Goal: Task Accomplishment & Management: Use online tool/utility

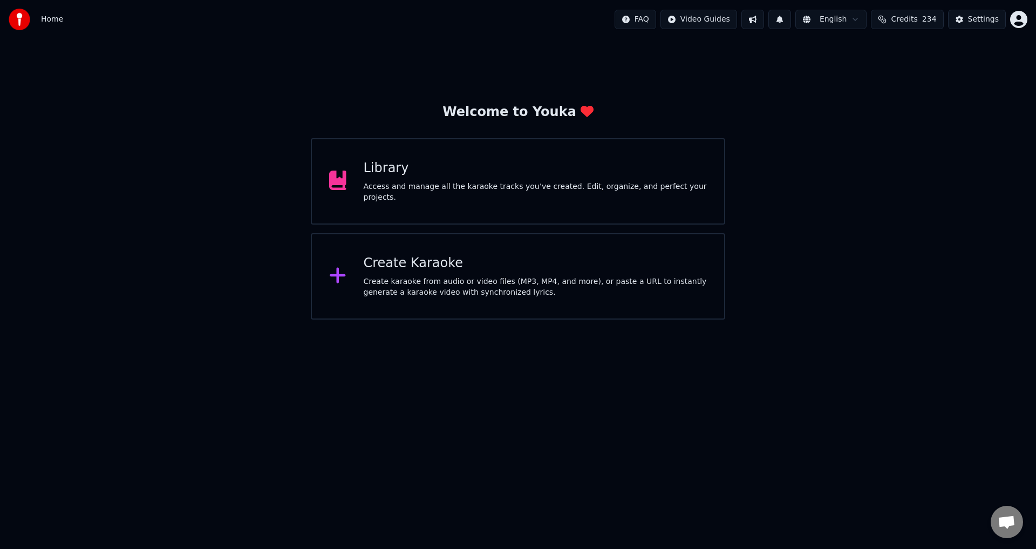
click at [460, 280] on div "Create karaoke from audio or video files (MP3, MP4, and more), or paste a URL t…" at bounding box center [536, 287] width 344 height 22
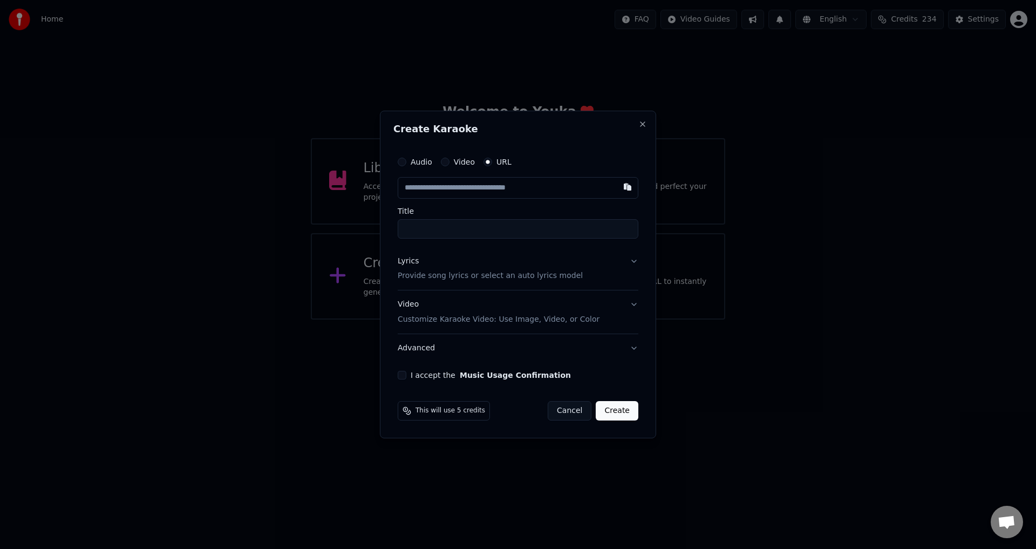
click at [629, 188] on button "button" at bounding box center [628, 186] width 22 height 19
type input "**********"
click at [628, 264] on button "Lyrics Provide song lyrics or select an auto lyrics model" at bounding box center [518, 268] width 241 height 43
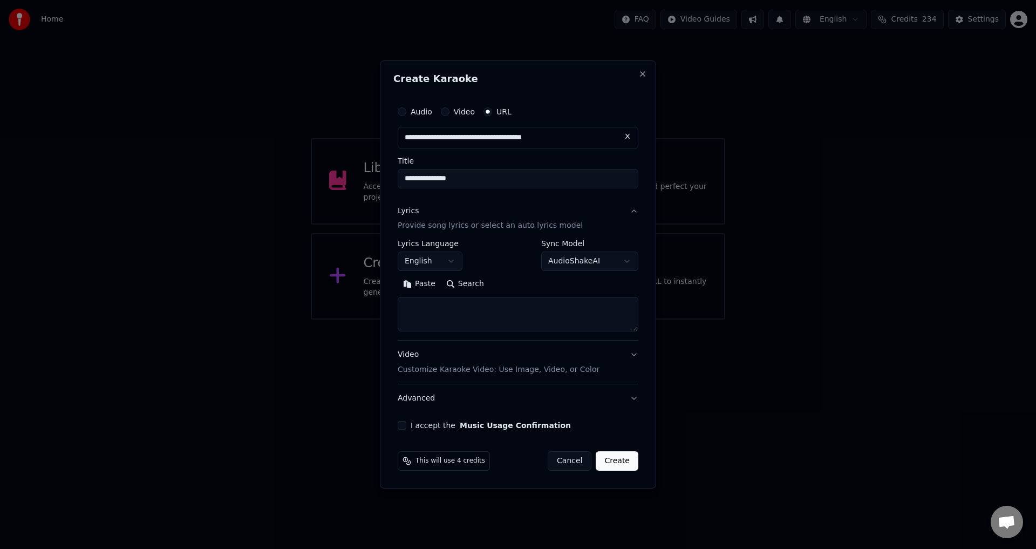
click at [424, 278] on button "Paste" at bounding box center [419, 284] width 43 height 17
click at [618, 357] on button "Video Customize Karaoke Video: Use Image, Video, or Color" at bounding box center [518, 362] width 241 height 43
type textarea "**********"
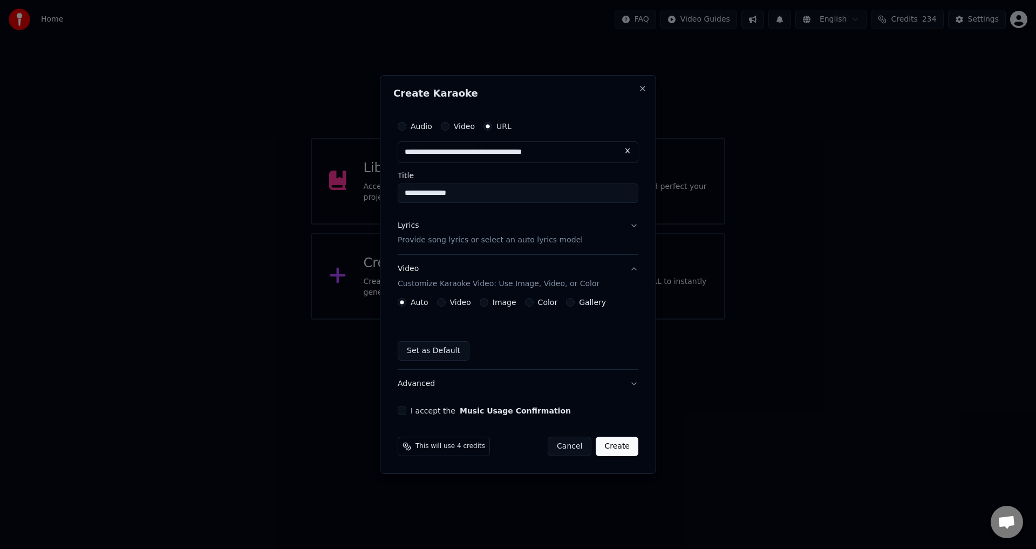
click at [487, 305] on div "Image" at bounding box center [498, 302] width 37 height 9
click at [482, 301] on button "Image" at bounding box center [484, 302] width 9 height 9
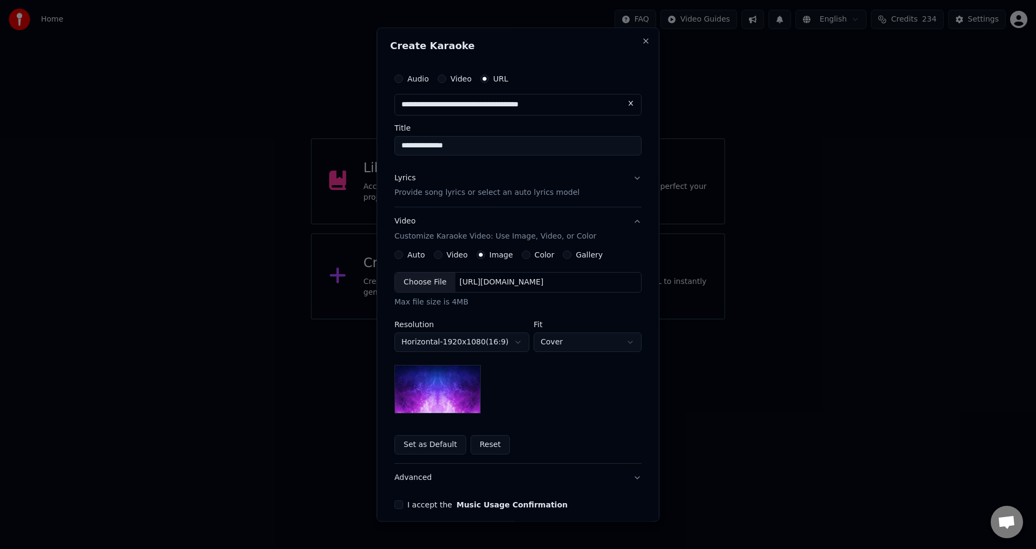
click at [431, 277] on div "Choose File" at bounding box center [425, 282] width 60 height 19
click at [568, 319] on body "**********" at bounding box center [518, 159] width 1036 height 319
click at [583, 319] on body "**********" at bounding box center [518, 159] width 1036 height 319
select select "*****"
click at [550, 393] on div "**********" at bounding box center [517, 342] width 247 height 141
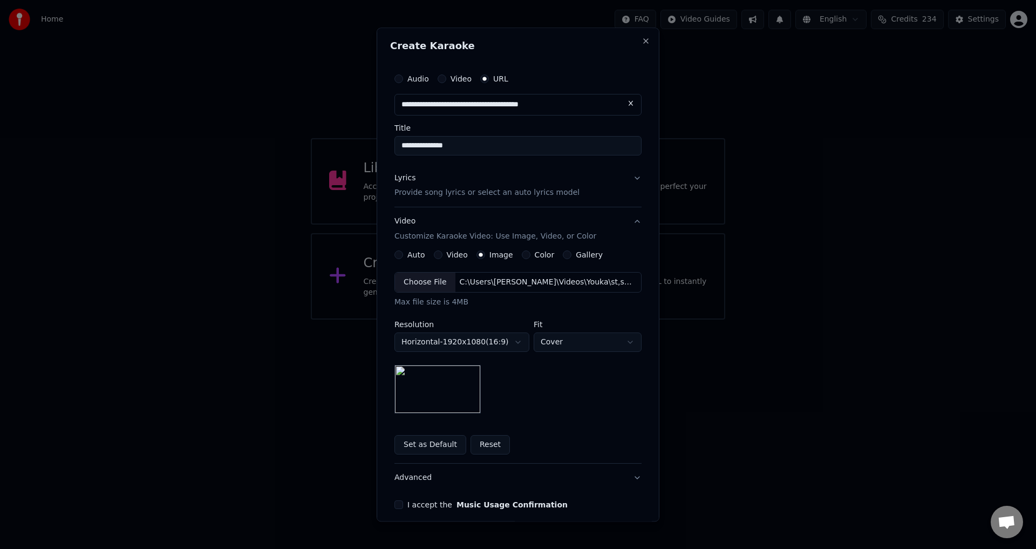
scroll to position [46, 0]
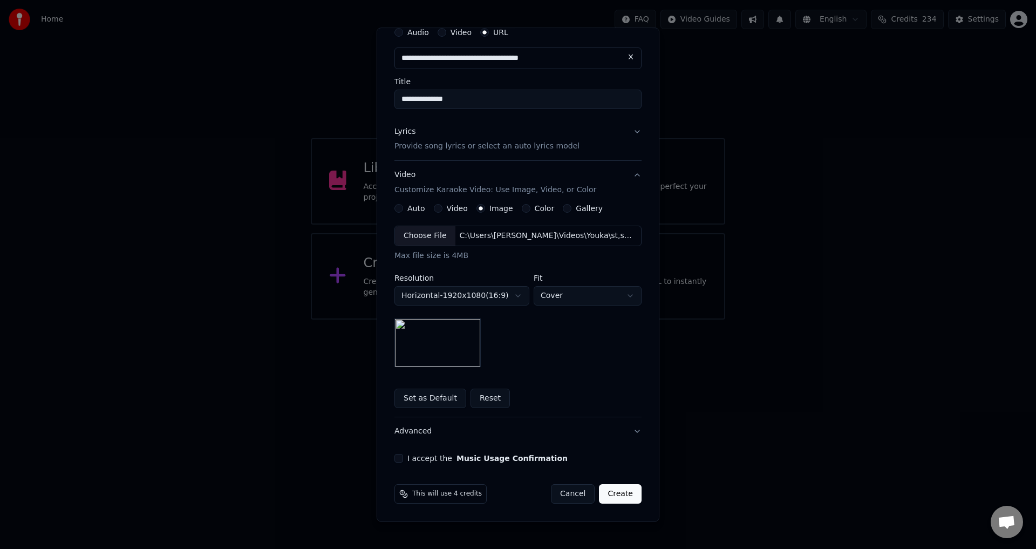
click at [401, 455] on div "I accept the Music Usage Confirmation" at bounding box center [517, 458] width 247 height 9
click at [399, 458] on div "I accept the Music Usage Confirmation" at bounding box center [517, 458] width 247 height 9
click at [395, 455] on button "I accept the Music Usage Confirmation" at bounding box center [398, 458] width 9 height 9
click at [626, 494] on button "Create" at bounding box center [620, 494] width 43 height 19
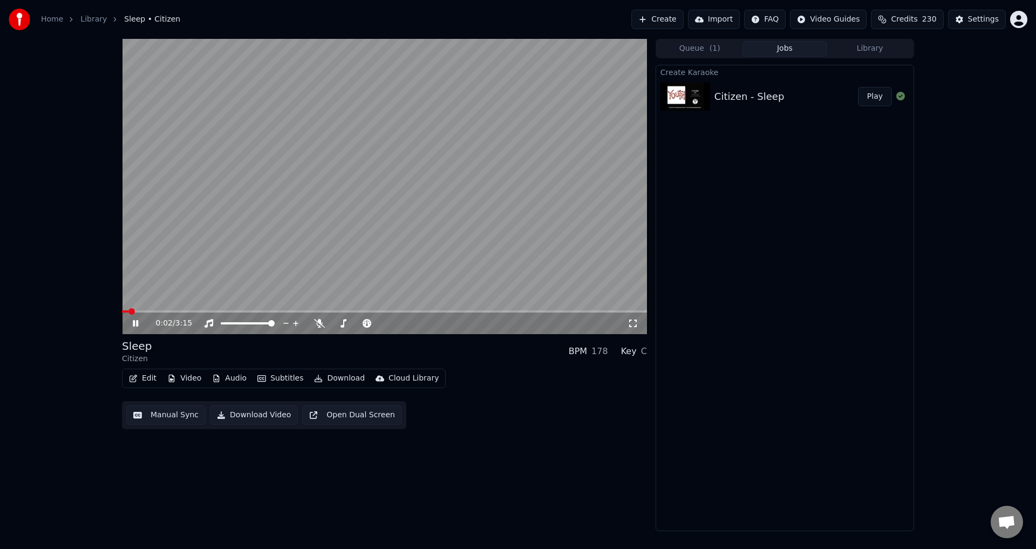
click at [136, 323] on icon at bounding box center [143, 323] width 25 height 9
click at [171, 411] on button "Manual Sync" at bounding box center [165, 414] width 79 height 19
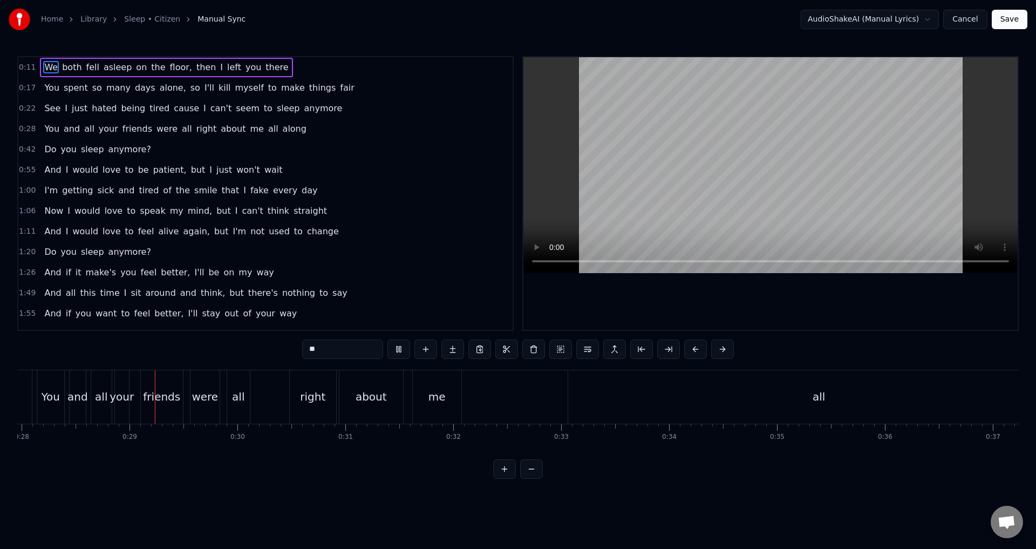
scroll to position [0, 3022]
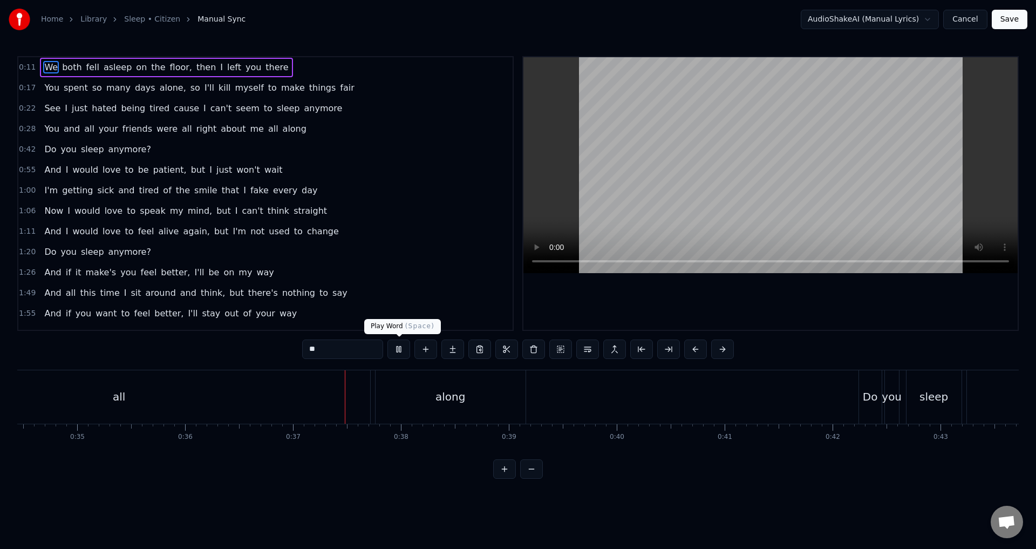
click at [396, 346] on button at bounding box center [398, 348] width 23 height 19
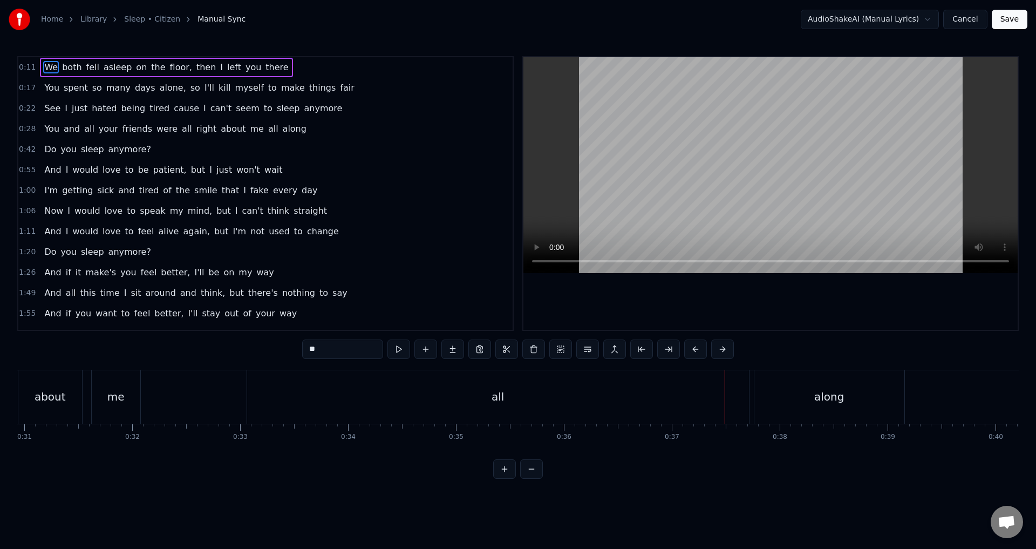
scroll to position [0, 3234]
click at [757, 402] on div "all" at bounding box center [602, 396] width 502 height 53
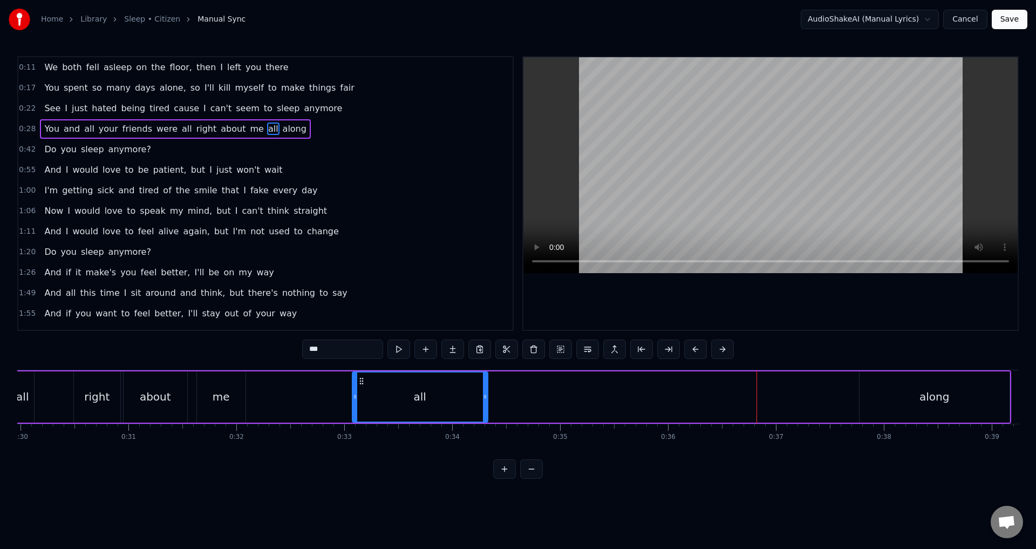
drag, startPoint x: 853, startPoint y: 401, endPoint x: 472, endPoint y: 396, distance: 381.0
click at [483, 394] on div at bounding box center [485, 396] width 4 height 49
drag, startPoint x: 432, startPoint y: 403, endPoint x: 356, endPoint y: 405, distance: 76.1
click at [356, 405] on div "all" at bounding box center [417, 396] width 128 height 49
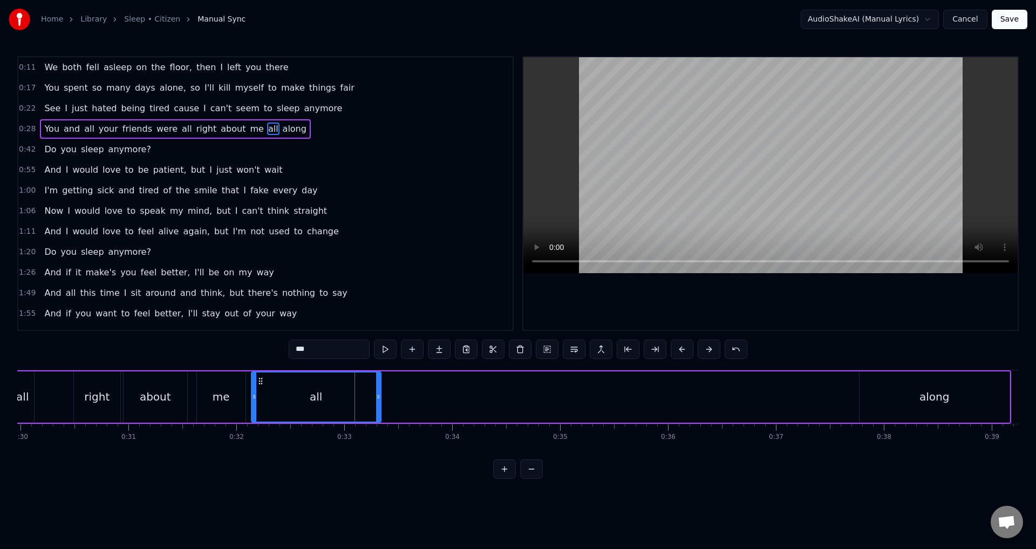
drag, startPoint x: 360, startPoint y: 380, endPoint x: 260, endPoint y: 376, distance: 101.0
click at [260, 376] on div "all" at bounding box center [316, 396] width 128 height 49
click at [375, 396] on div "all" at bounding box center [316, 396] width 128 height 49
drag, startPoint x: 377, startPoint y: 398, endPoint x: 343, endPoint y: 403, distance: 34.3
click at [362, 399] on icon at bounding box center [364, 396] width 4 height 9
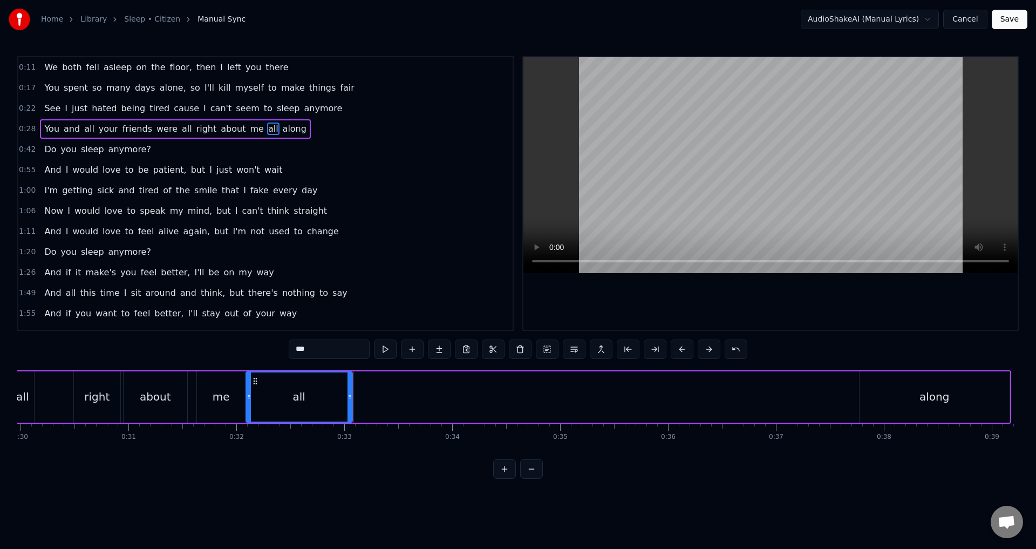
click at [253, 379] on icon at bounding box center [255, 381] width 9 height 9
click at [917, 403] on div "along" at bounding box center [935, 396] width 150 height 51
type input "*****"
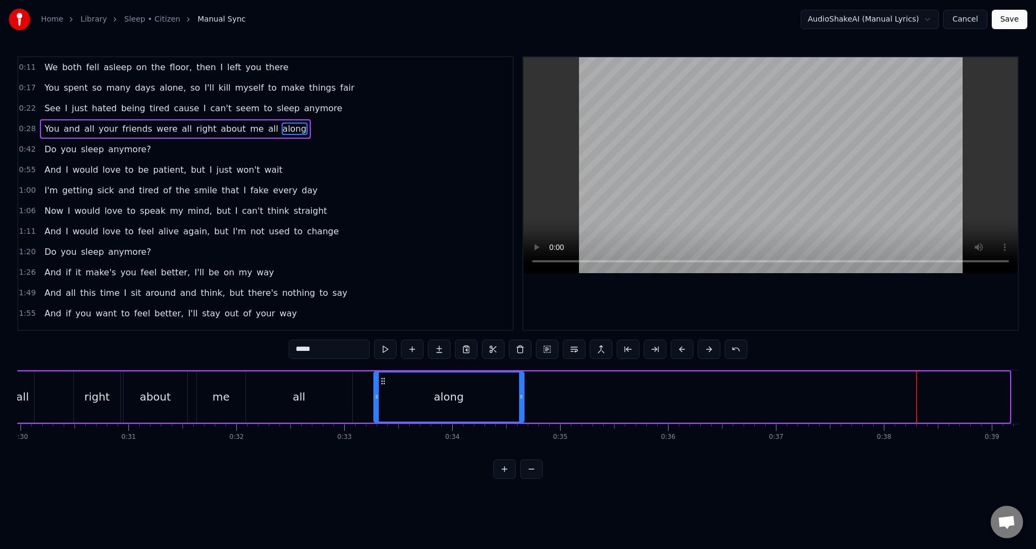
drag, startPoint x: 868, startPoint y: 381, endPoint x: 383, endPoint y: 368, distance: 485.3
click at [383, 368] on div "0:11 We both fell asleep on the floor, then I left you there 0:17 You spent so …" at bounding box center [517, 267] width 1001 height 423
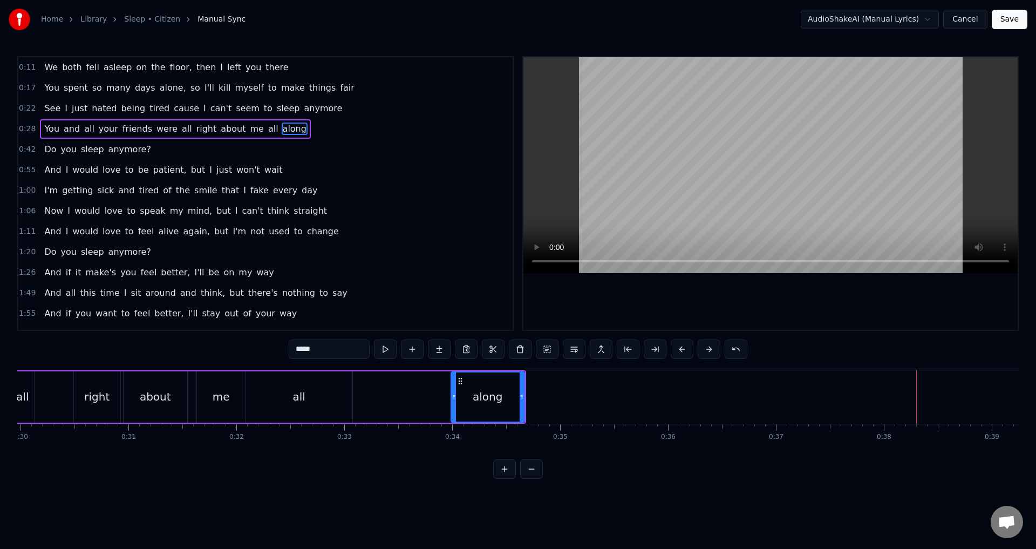
drag, startPoint x: 378, startPoint y: 399, endPoint x: 455, endPoint y: 402, distance: 76.7
click at [455, 402] on div at bounding box center [454, 396] width 4 height 49
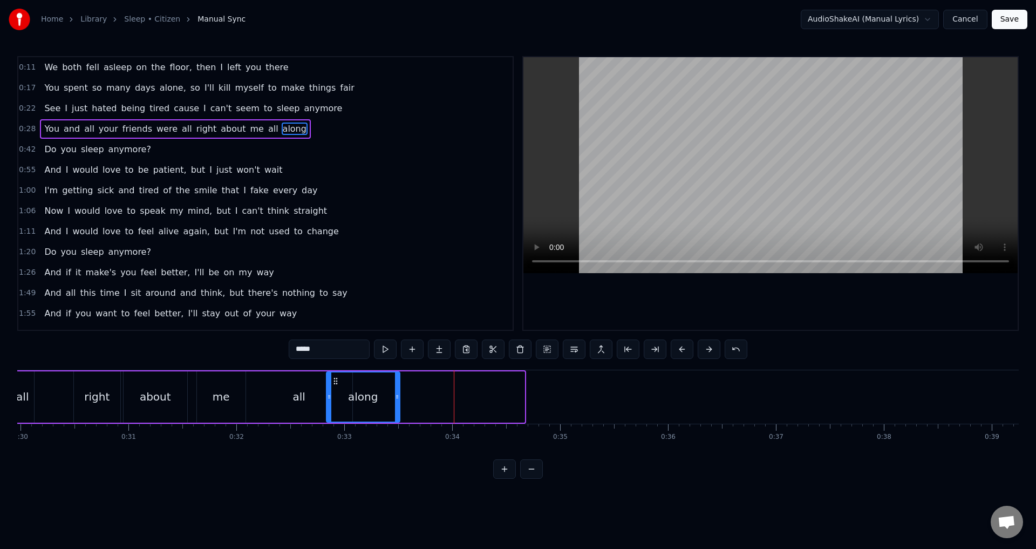
drag, startPoint x: 458, startPoint y: 379, endPoint x: 333, endPoint y: 365, distance: 125.4
click at [333, 365] on div "0:11 We both fell asleep on the floor, then I left you there 0:17 You spent so …" at bounding box center [517, 267] width 1001 height 423
drag, startPoint x: 398, startPoint y: 393, endPoint x: 424, endPoint y: 397, distance: 26.7
click at [411, 397] on icon at bounding box center [409, 396] width 4 height 9
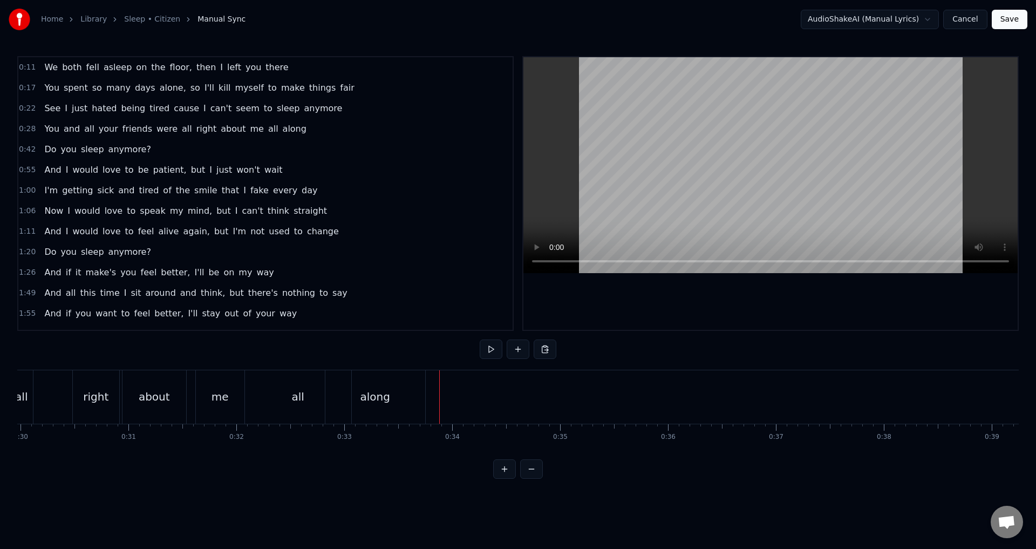
click at [351, 381] on div "along" at bounding box center [375, 396] width 100 height 53
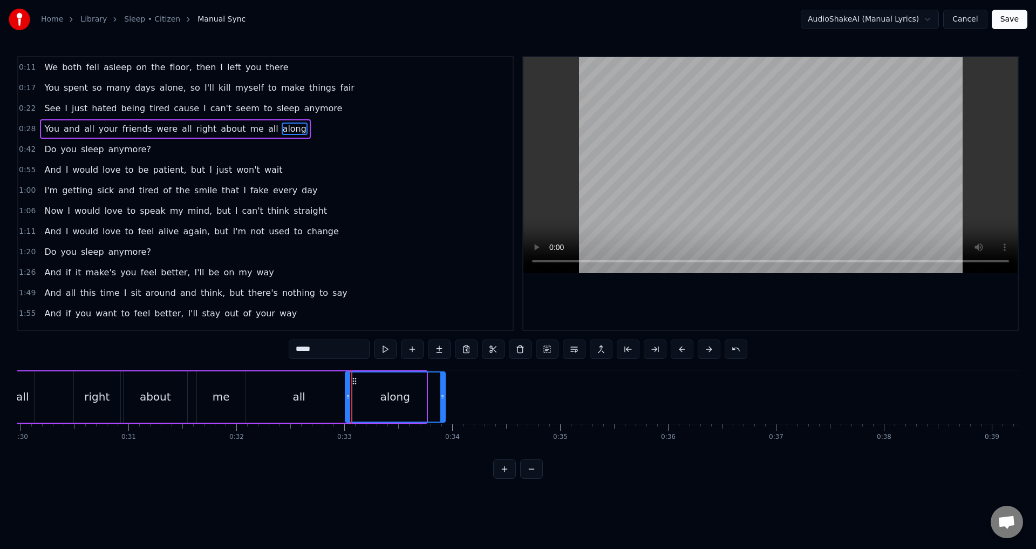
drag, startPoint x: 333, startPoint y: 378, endPoint x: 352, endPoint y: 380, distance: 19.0
click at [352, 380] on icon at bounding box center [354, 381] width 9 height 9
click at [323, 386] on div "all" at bounding box center [299, 396] width 106 height 51
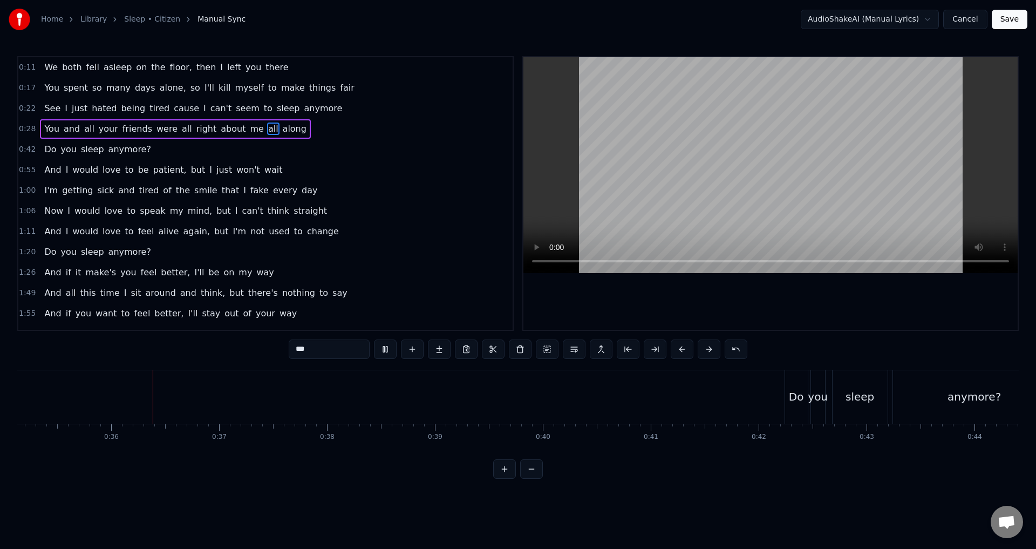
scroll to position [0, 3799]
click at [779, 376] on div "Do" at bounding box center [789, 396] width 23 height 53
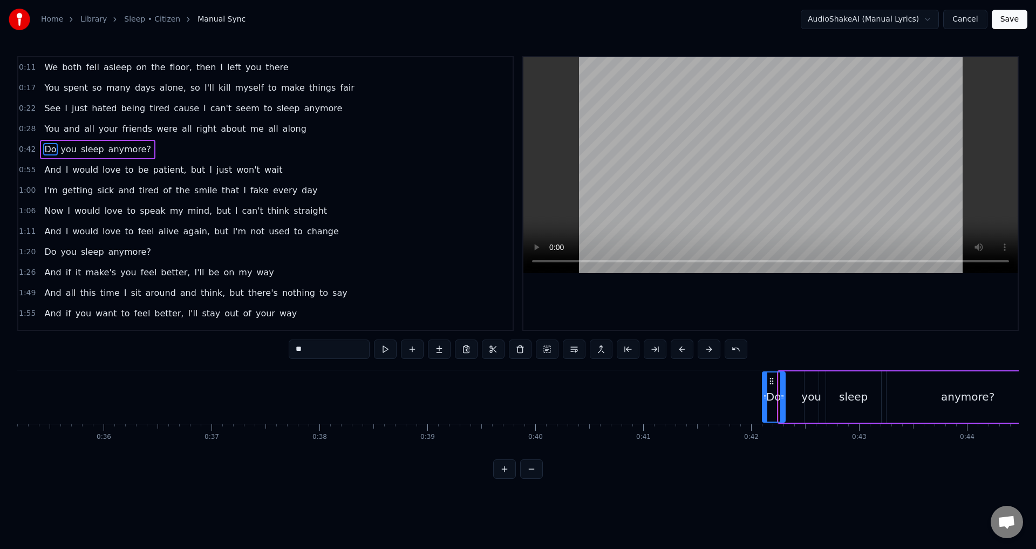
drag, startPoint x: 787, startPoint y: 381, endPoint x: 771, endPoint y: 381, distance: 16.2
click at [771, 381] on icon at bounding box center [771, 381] width 9 height 9
click at [69, 143] on span "you" at bounding box center [69, 149] width 18 height 12
type input "***"
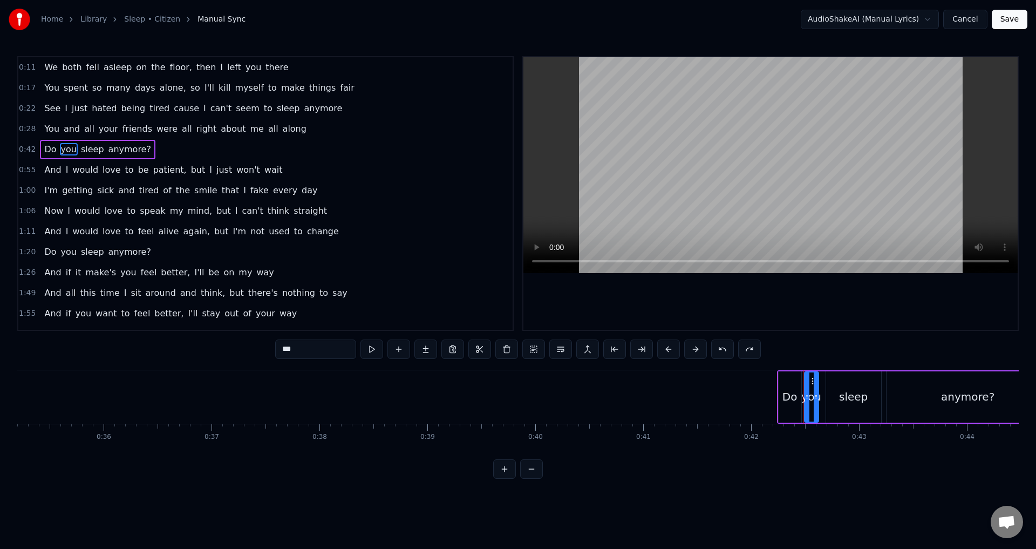
click at [69, 142] on div "Do you sleep anymore?" at bounding box center [97, 149] width 115 height 19
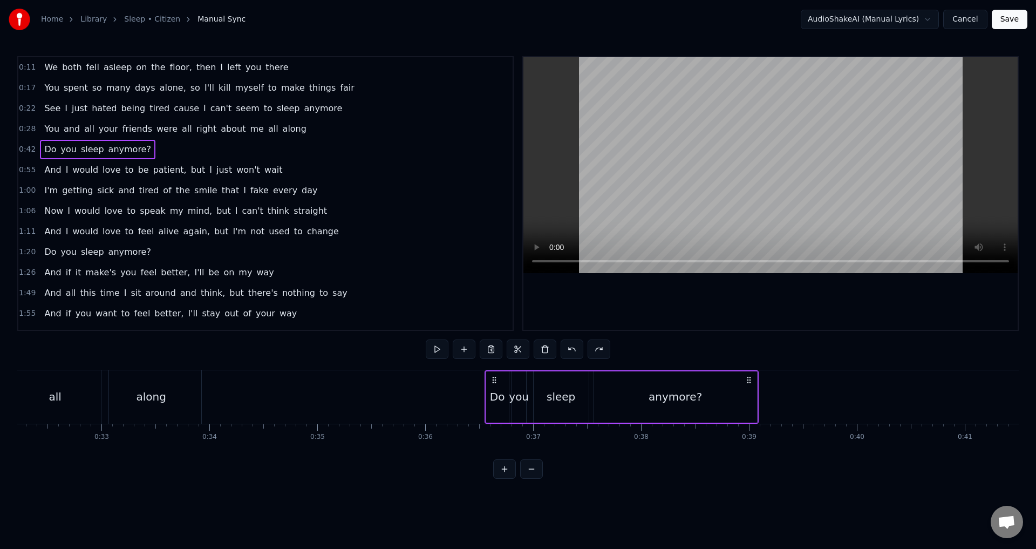
scroll to position [0, 3475]
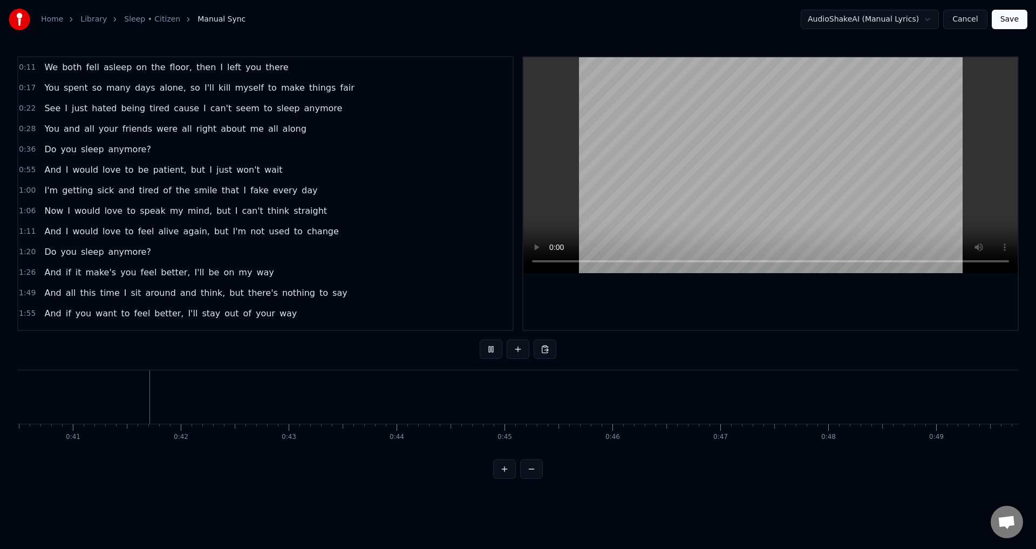
scroll to position [0, 4370]
click at [489, 346] on button at bounding box center [491, 348] width 23 height 19
click at [69, 141] on div "Do you sleep anymore?" at bounding box center [97, 149] width 115 height 19
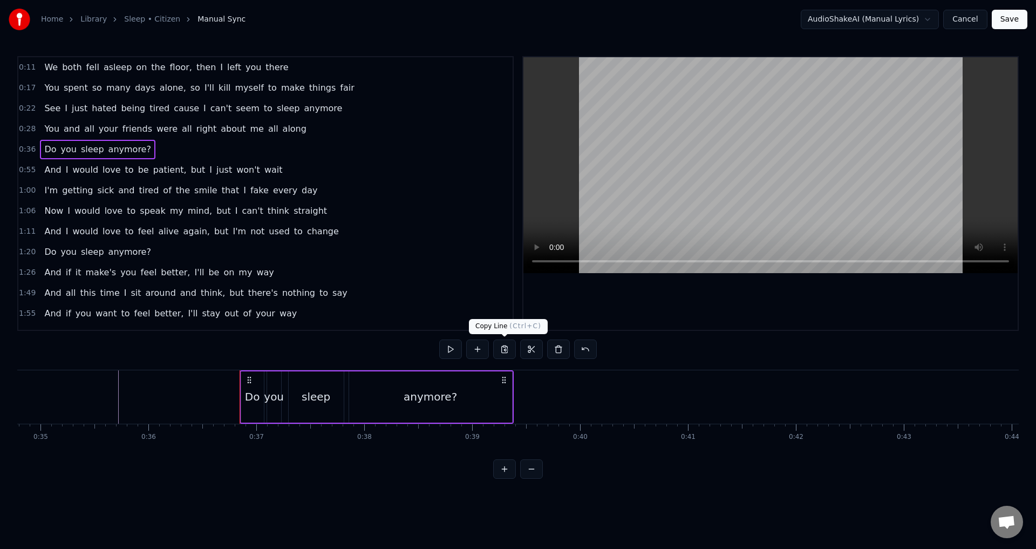
click at [509, 349] on button at bounding box center [504, 348] width 23 height 19
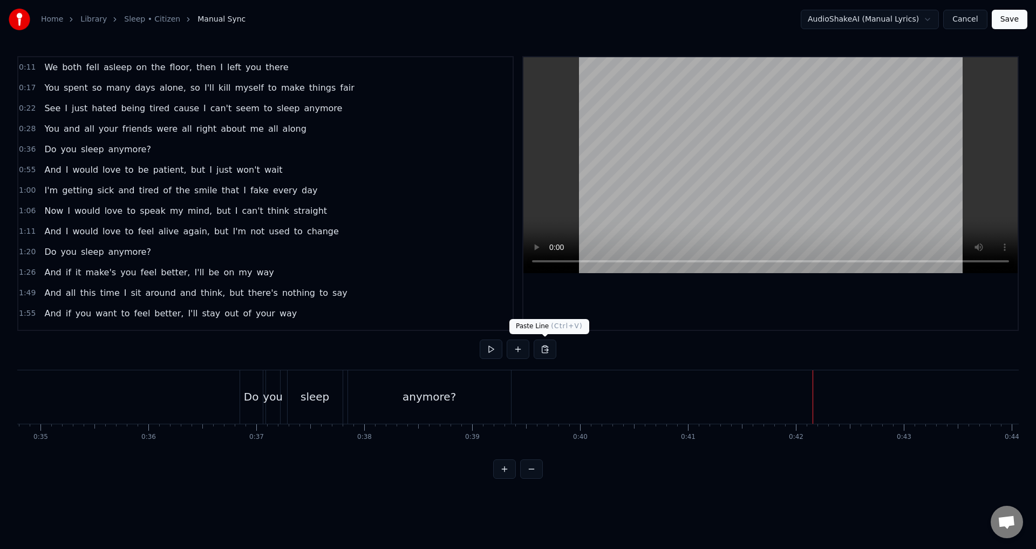
click at [547, 350] on button at bounding box center [545, 348] width 23 height 19
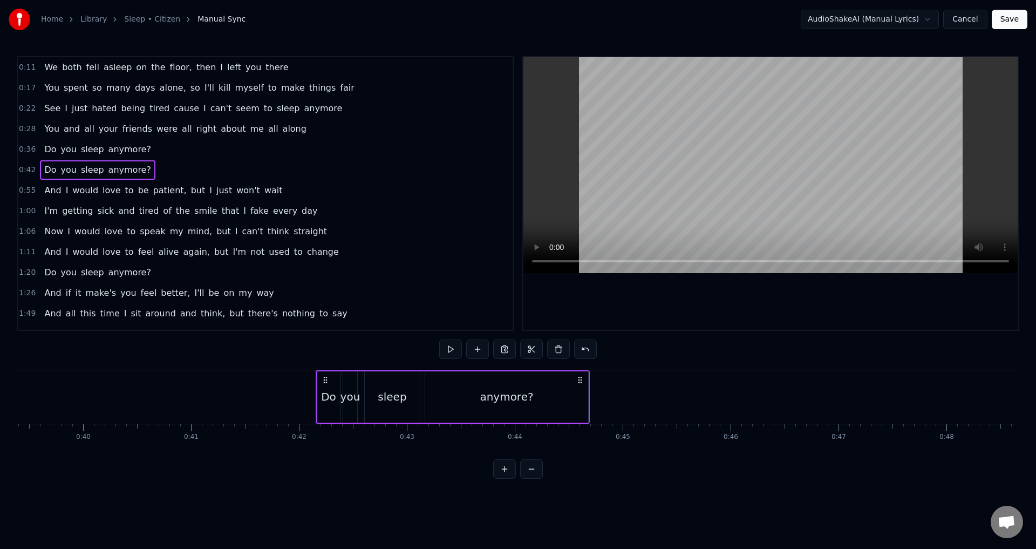
scroll to position [0, 4251]
drag, startPoint x: 323, startPoint y: 376, endPoint x: 351, endPoint y: 380, distance: 28.9
click at [351, 380] on icon at bounding box center [353, 380] width 9 height 9
click at [212, 365] on div "0:11 We both fell asleep on the floor, then I left you there 0:17 You spent so …" at bounding box center [517, 267] width 1001 height 423
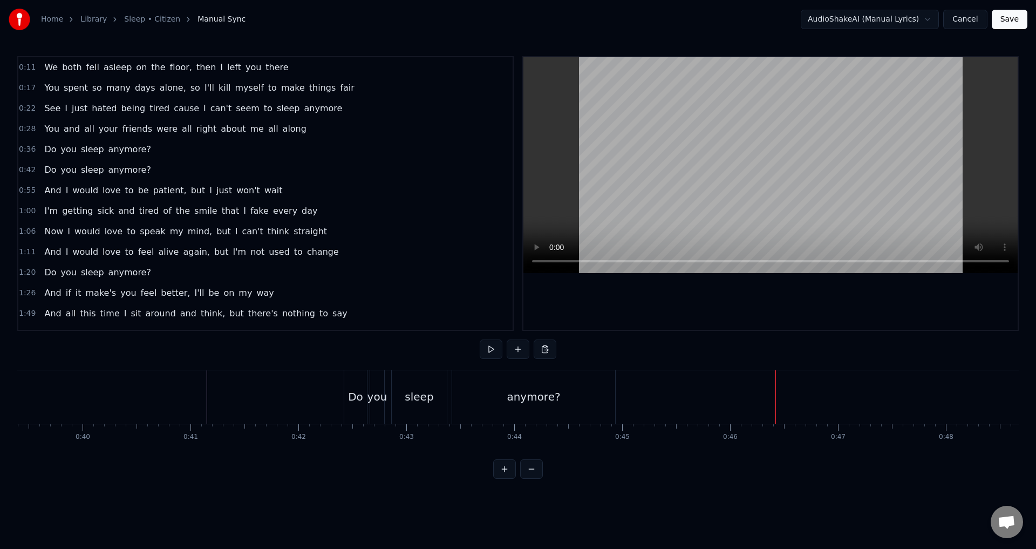
click at [614, 399] on div "anymore?" at bounding box center [534, 396] width 164 height 53
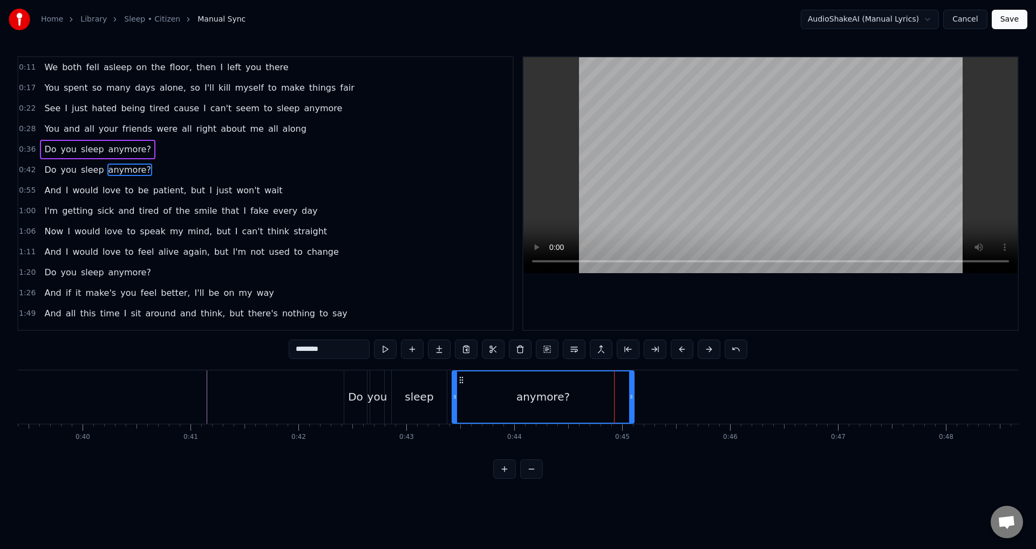
drag, startPoint x: 614, startPoint y: 399, endPoint x: 629, endPoint y: 401, distance: 15.2
click at [629, 401] on div at bounding box center [631, 396] width 4 height 51
click at [358, 389] on div "Do" at bounding box center [355, 397] width 15 height 16
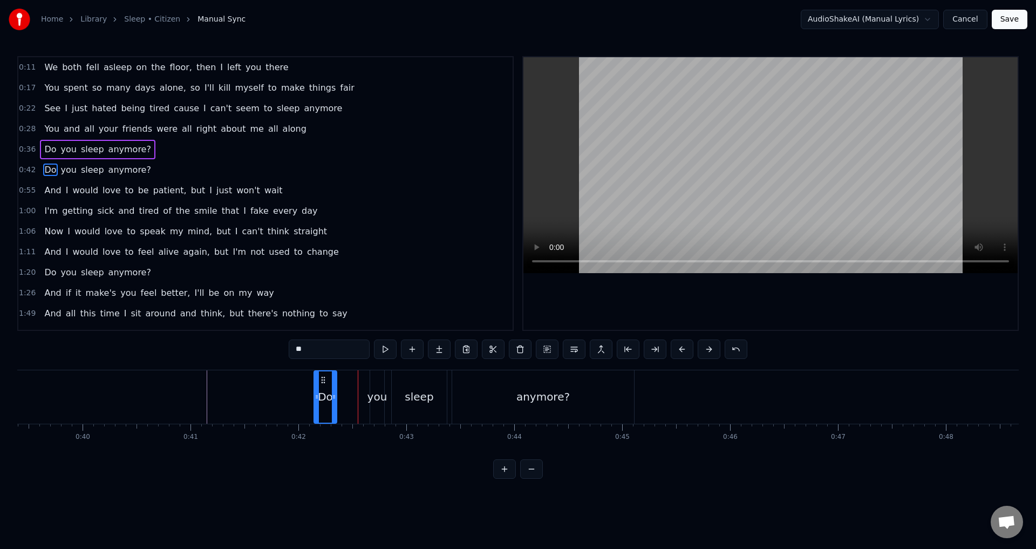
drag, startPoint x: 352, startPoint y: 380, endPoint x: 322, endPoint y: 379, distance: 30.2
click at [322, 379] on circle at bounding box center [322, 379] width 1 height 1
click at [373, 393] on div "you" at bounding box center [377, 397] width 20 height 16
drag, startPoint x: 378, startPoint y: 381, endPoint x: 359, endPoint y: 379, distance: 19.0
click at [359, 379] on icon at bounding box center [360, 380] width 9 height 9
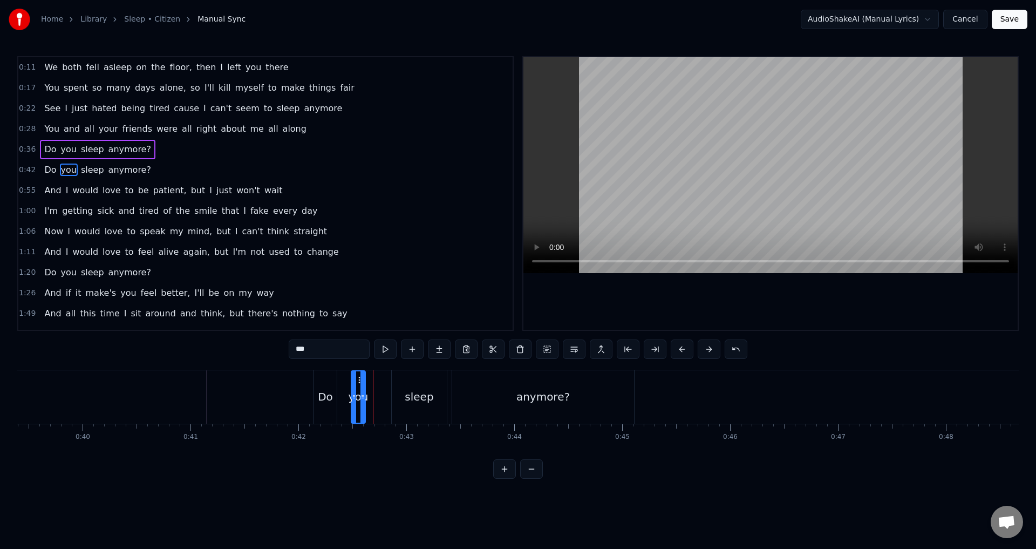
click at [396, 384] on div "sleep" at bounding box center [419, 396] width 55 height 53
drag, startPoint x: 399, startPoint y: 380, endPoint x: 392, endPoint y: 380, distance: 7.0
click at [392, 380] on icon at bounding box center [394, 380] width 9 height 9
click at [462, 398] on div "anymore?" at bounding box center [543, 396] width 182 height 53
type input "********"
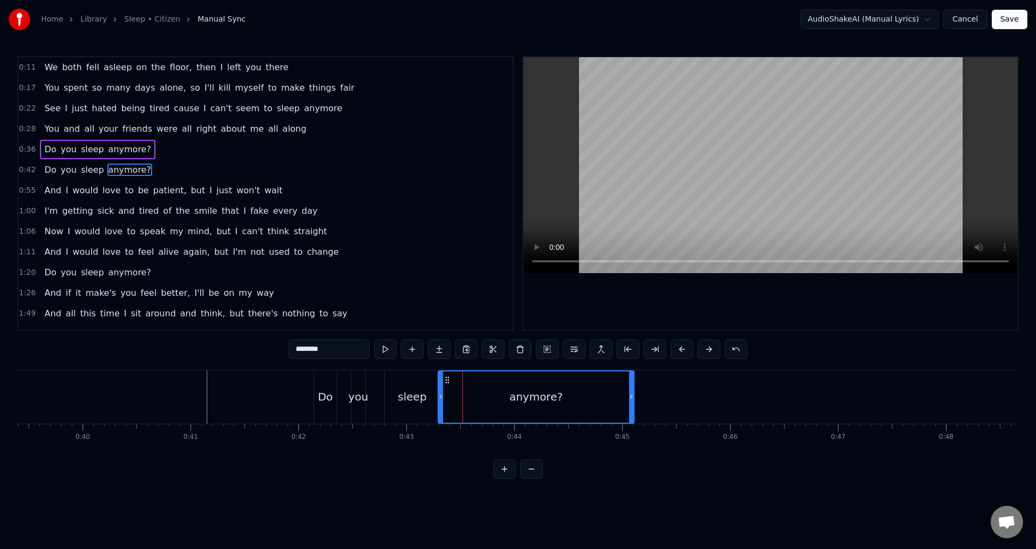
drag, startPoint x: 453, startPoint y: 397, endPoint x: 438, endPoint y: 397, distance: 14.6
click at [439, 397] on icon at bounding box center [441, 396] width 4 height 9
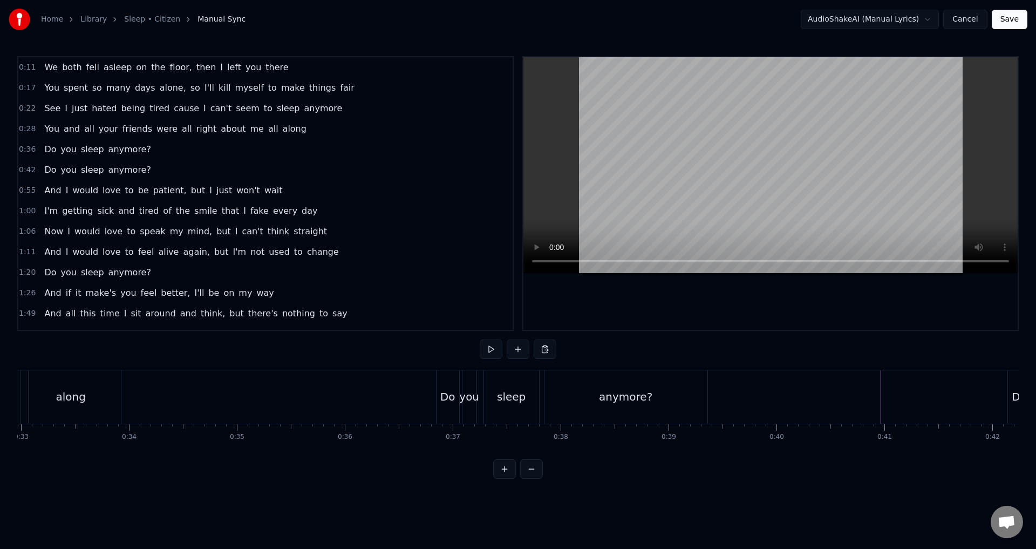
scroll to position [0, 3523]
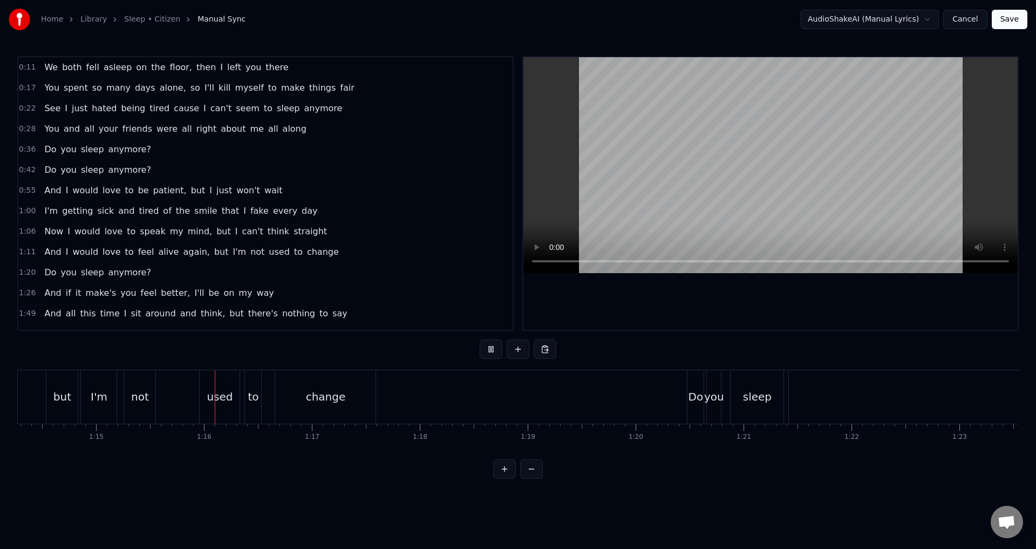
scroll to position [0, 8094]
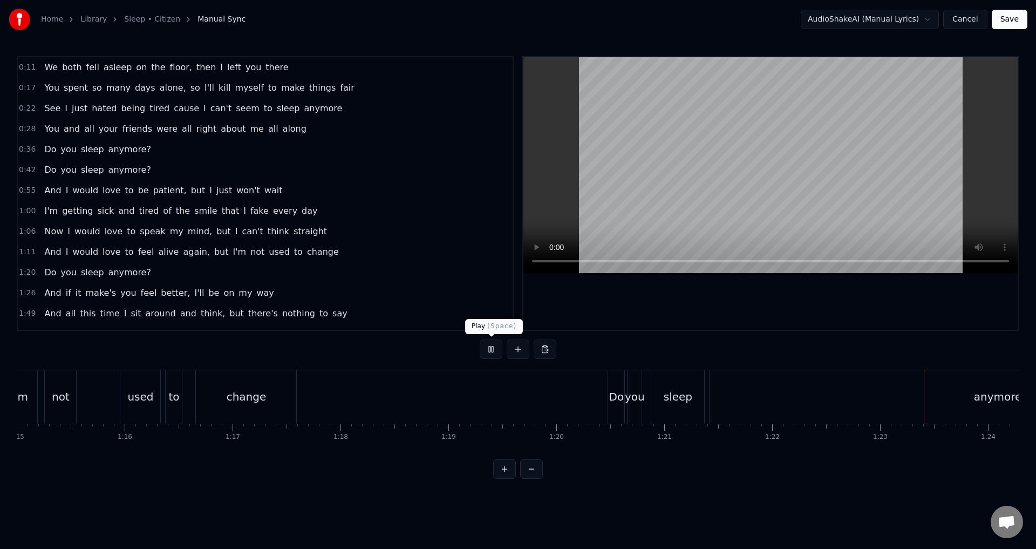
click at [498, 349] on button at bounding box center [491, 348] width 23 height 19
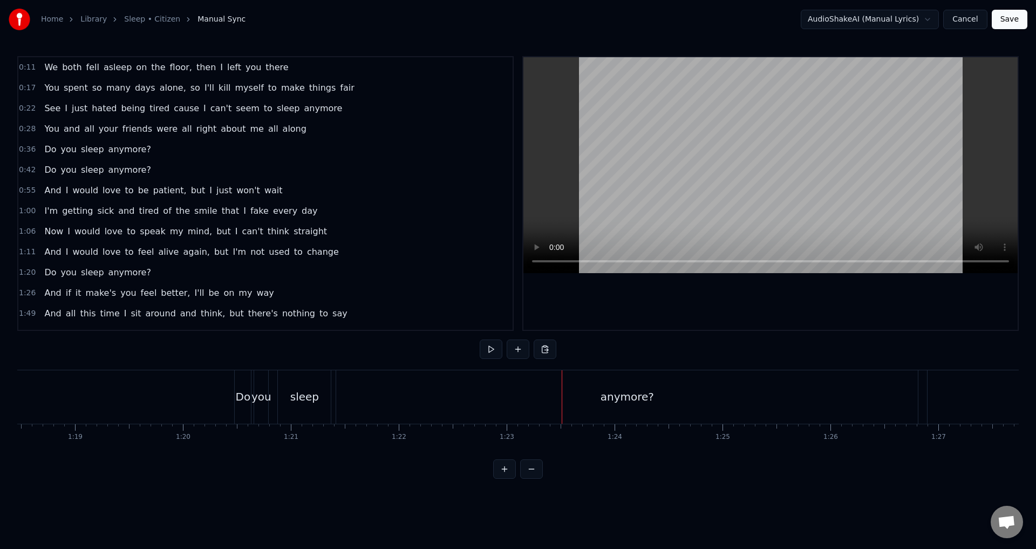
scroll to position [0, 8410]
click at [722, 391] on div "anymore?" at bounding box center [685, 396] width 582 height 53
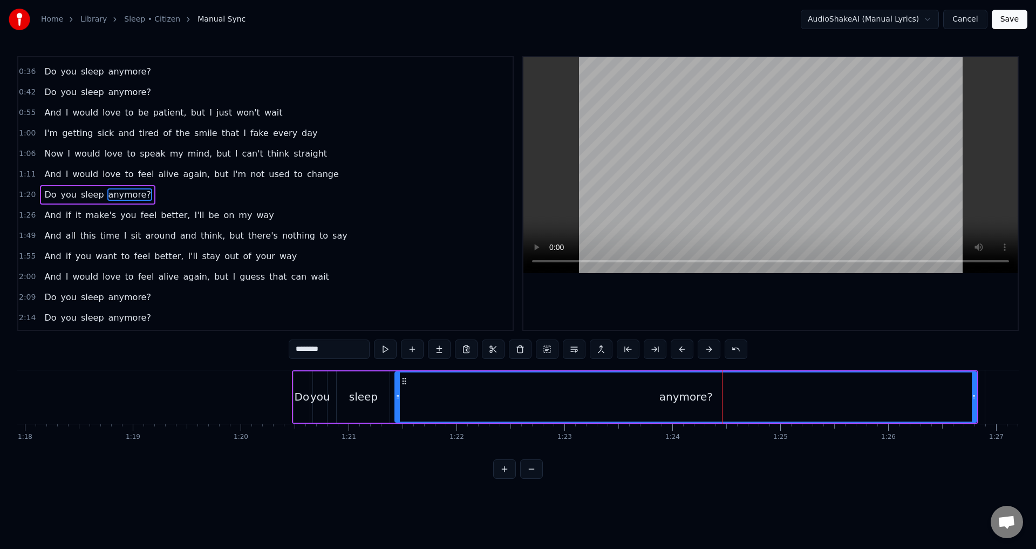
scroll to position [79, 0]
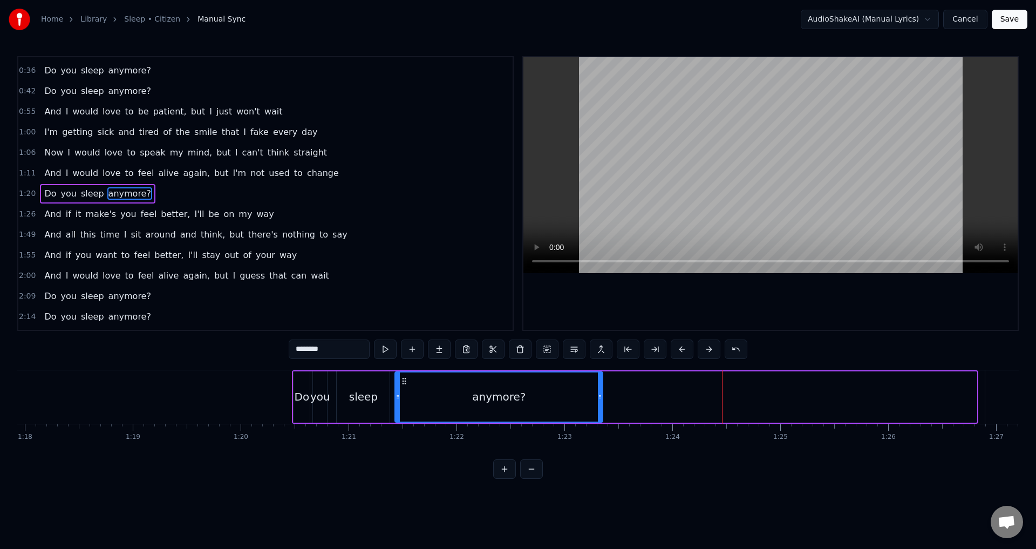
drag, startPoint x: 974, startPoint y: 399, endPoint x: 600, endPoint y: 411, distance: 374.1
click at [600, 411] on div at bounding box center [600, 396] width 4 height 49
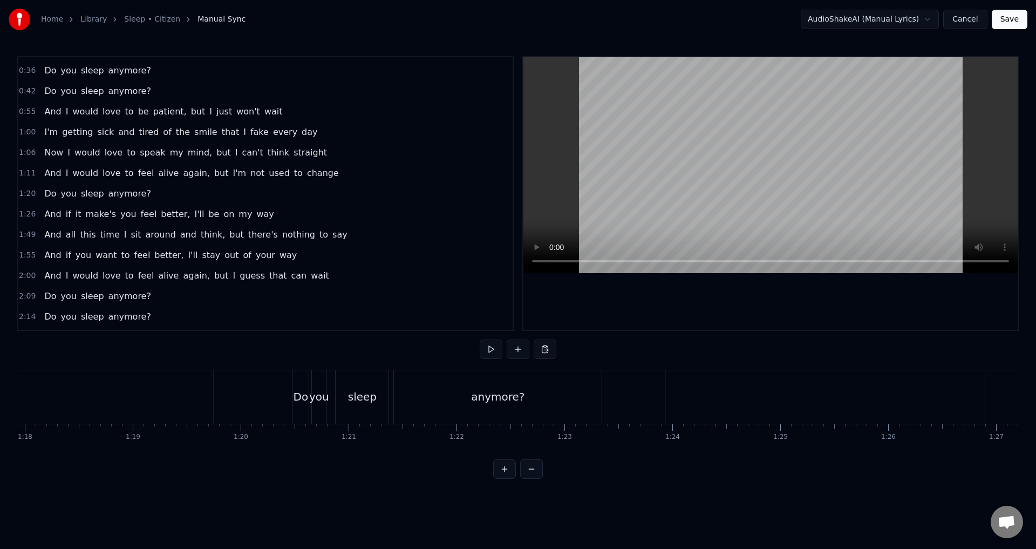
click at [112, 195] on span "anymore?" at bounding box center [129, 193] width 45 height 12
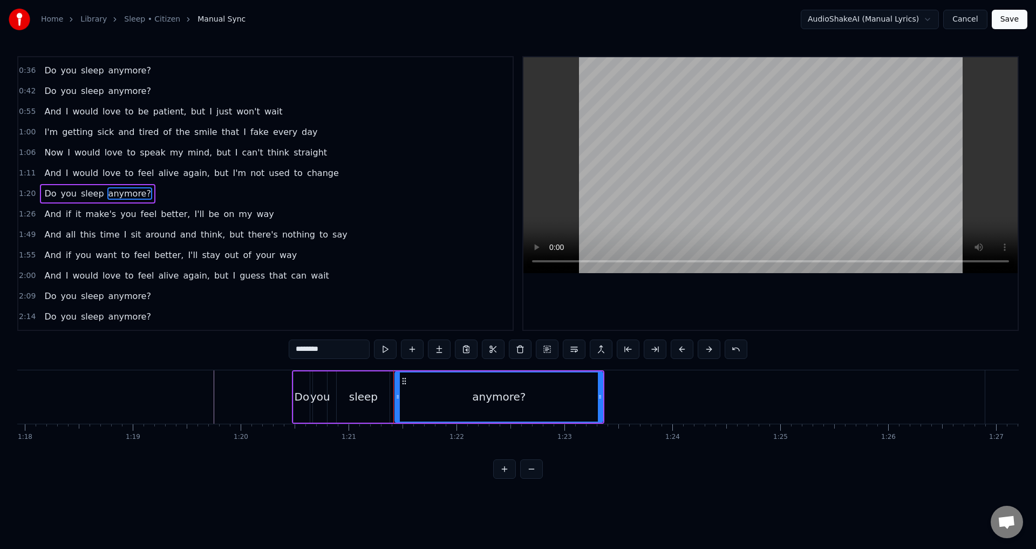
click at [91, 188] on span "sleep" at bounding box center [92, 193] width 25 height 12
type input "*****"
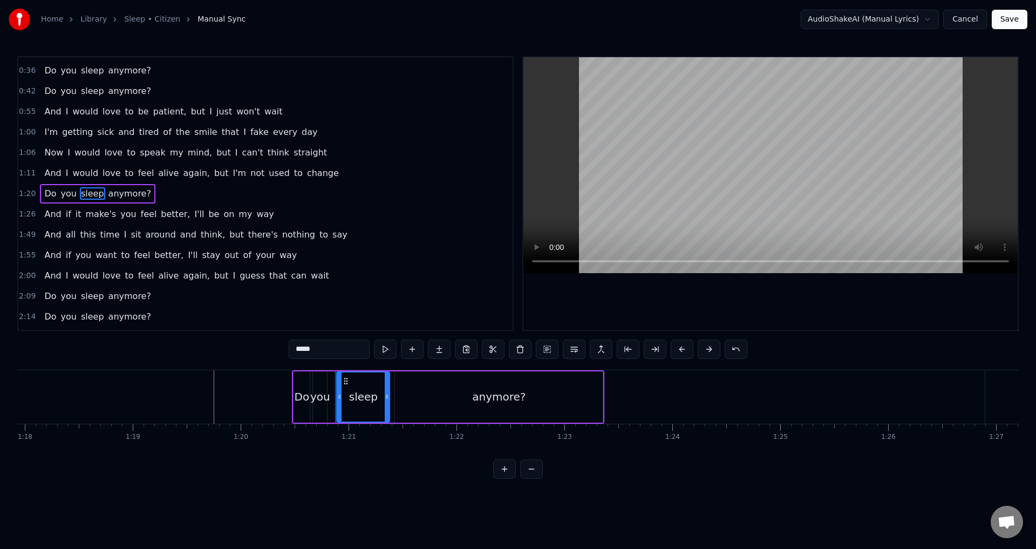
click at [69, 186] on div "Do you sleep anymore?" at bounding box center [97, 193] width 115 height 19
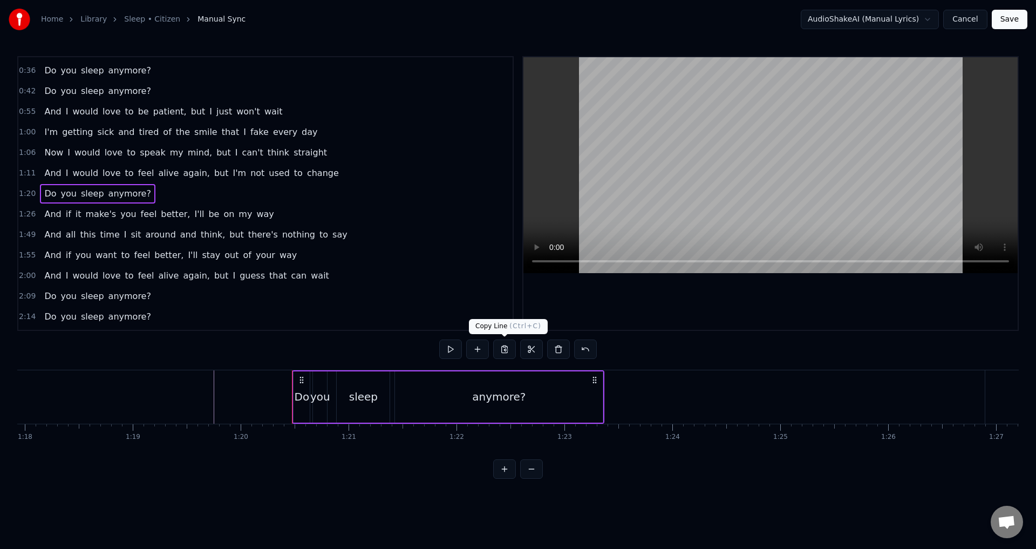
click at [504, 351] on button at bounding box center [504, 348] width 23 height 19
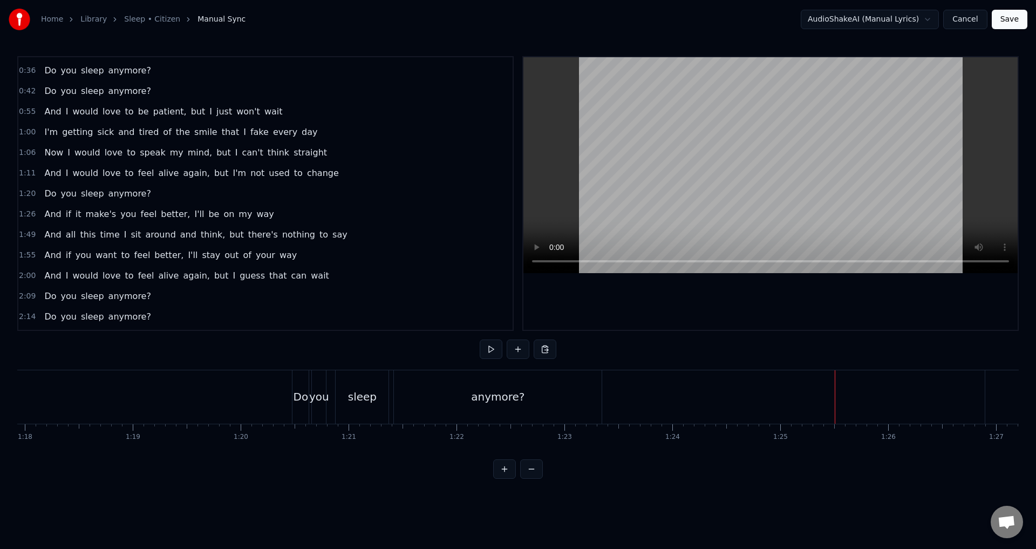
click at [547, 347] on button at bounding box center [545, 348] width 23 height 19
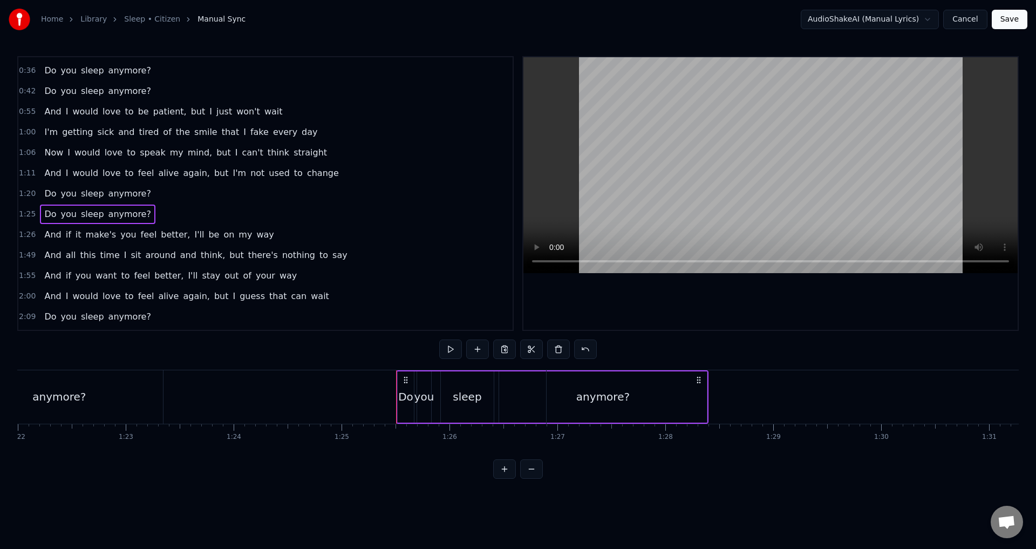
scroll to position [0, 8629]
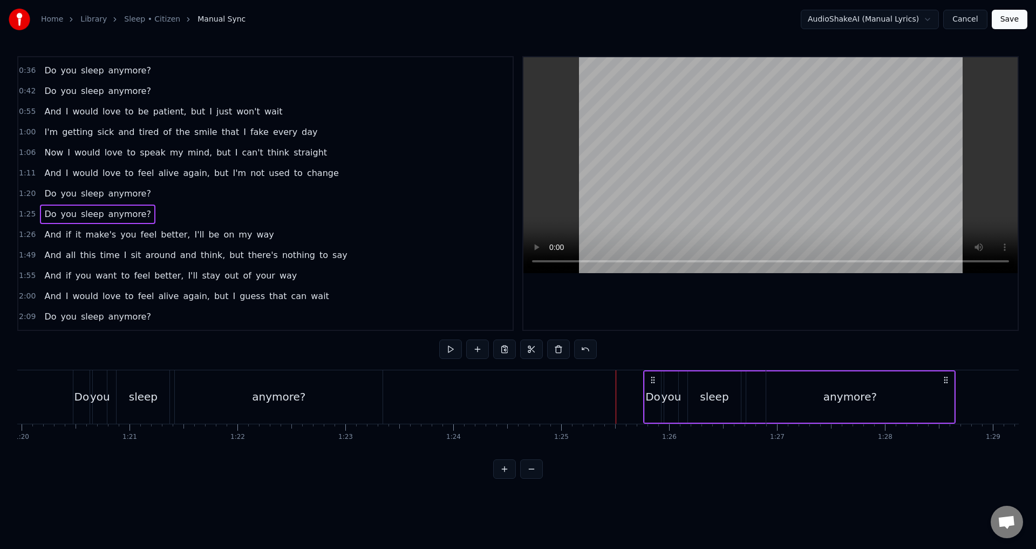
drag, startPoint x: 628, startPoint y: 377, endPoint x: 656, endPoint y: 377, distance: 27.5
click at [656, 377] on icon at bounding box center [653, 380] width 9 height 9
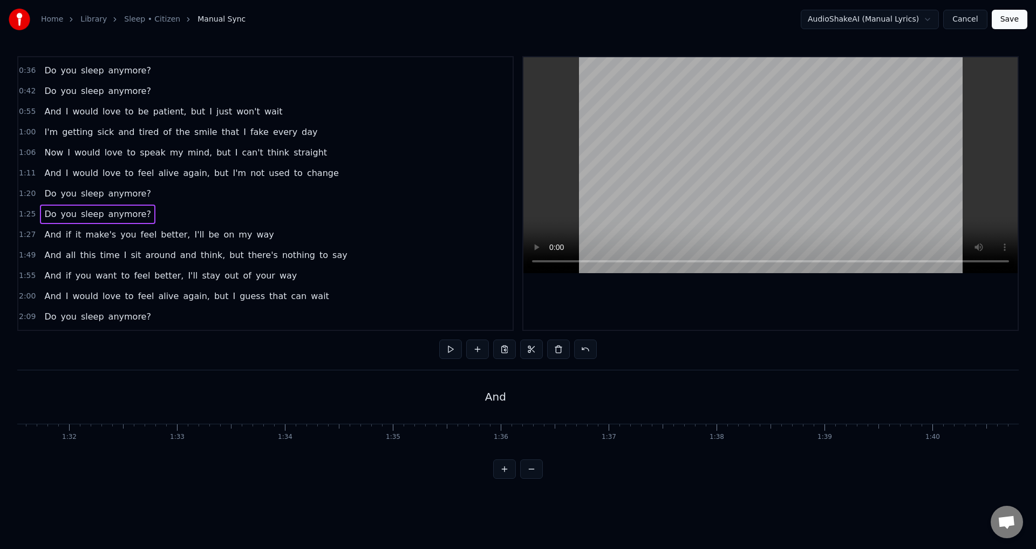
scroll to position [0, 9784]
click at [564, 403] on div "And" at bounding box center [587, 396] width 1898 height 53
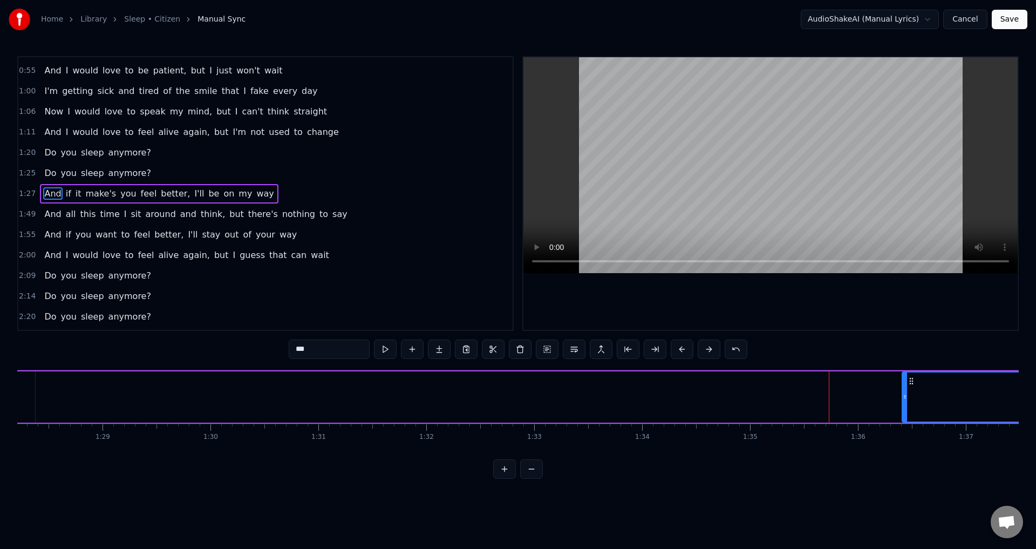
scroll to position [0, 9521]
drag, startPoint x: 271, startPoint y: 380, endPoint x: 797, endPoint y: 414, distance: 527.2
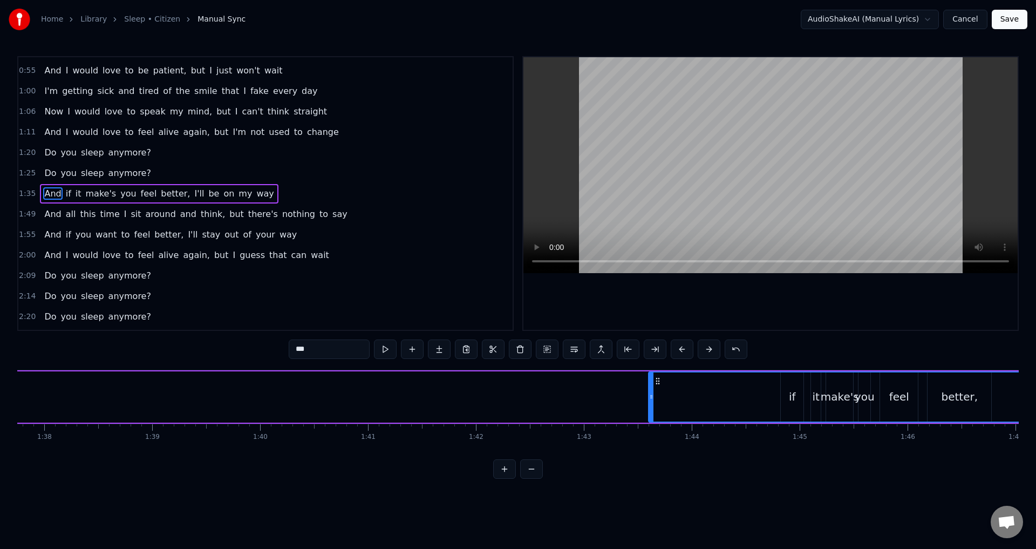
drag, startPoint x: 197, startPoint y: 381, endPoint x: 656, endPoint y: 397, distance: 458.4
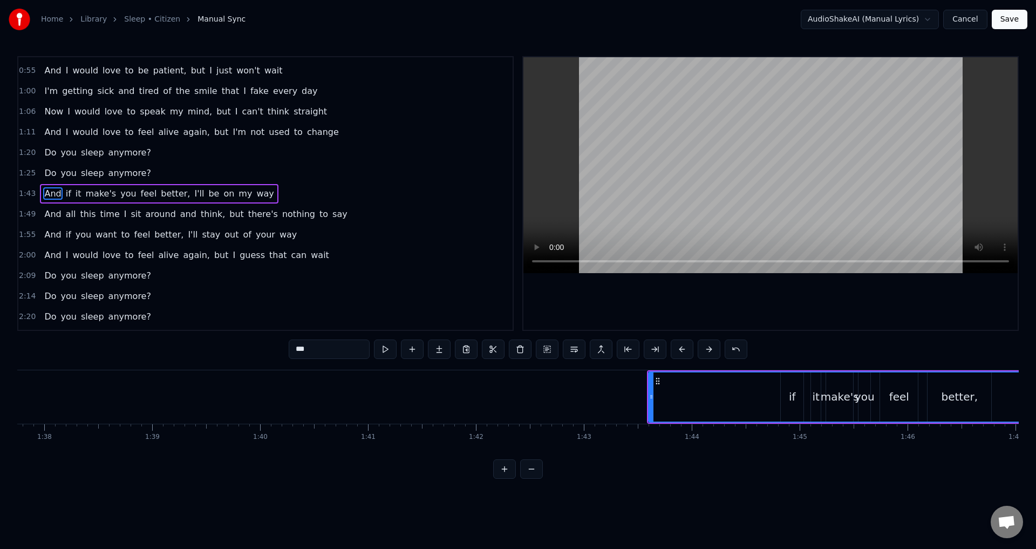
drag, startPoint x: 725, startPoint y: 404, endPoint x: 659, endPoint y: 405, distance: 65.3
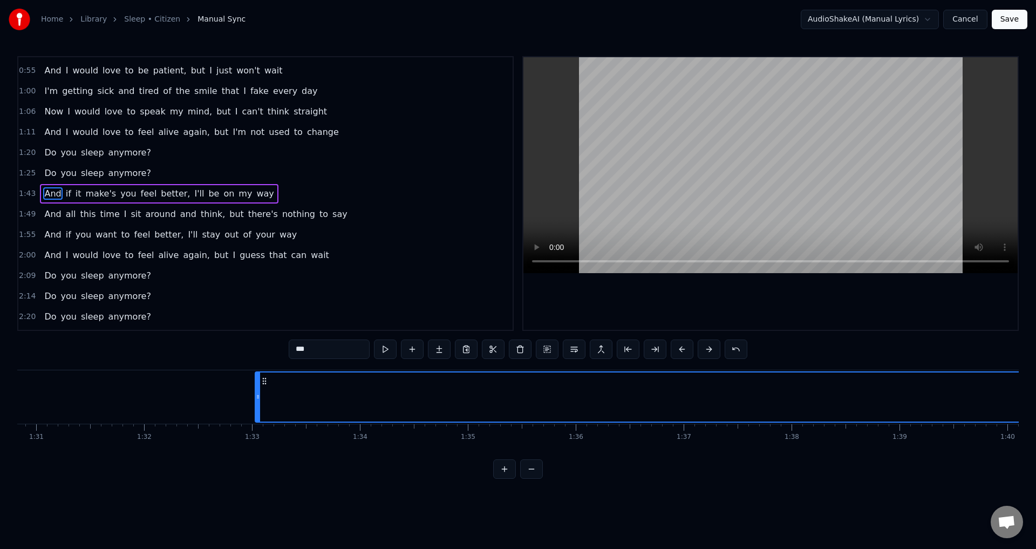
scroll to position [0, 9797]
drag, startPoint x: 659, startPoint y: 383, endPoint x: 323, endPoint y: 401, distance: 336.1
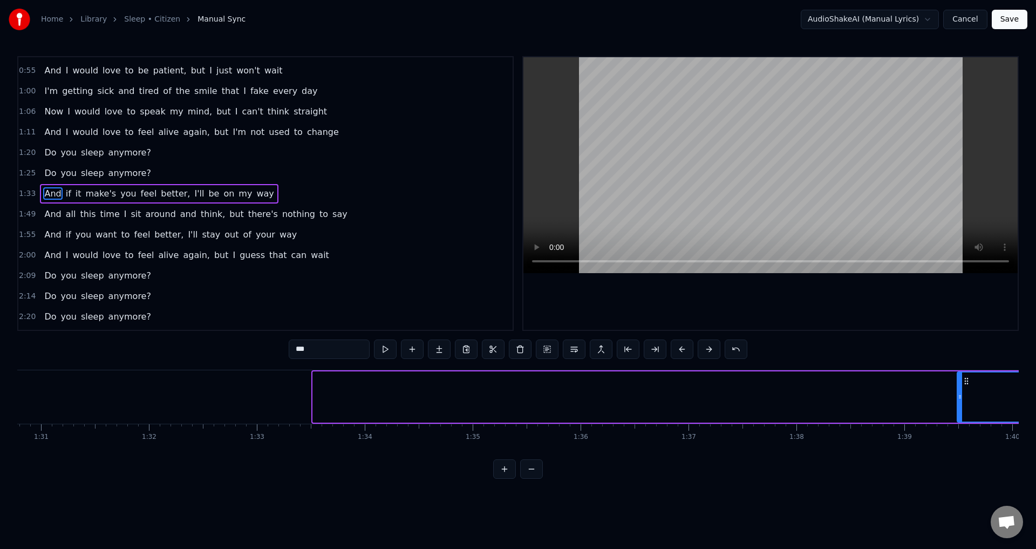
drag, startPoint x: 315, startPoint y: 397, endPoint x: 959, endPoint y: 424, distance: 644.9
click at [959, 424] on div "We both fell asleep on the floor, then I left you there You spent so many days …" at bounding box center [517, 410] width 1001 height 81
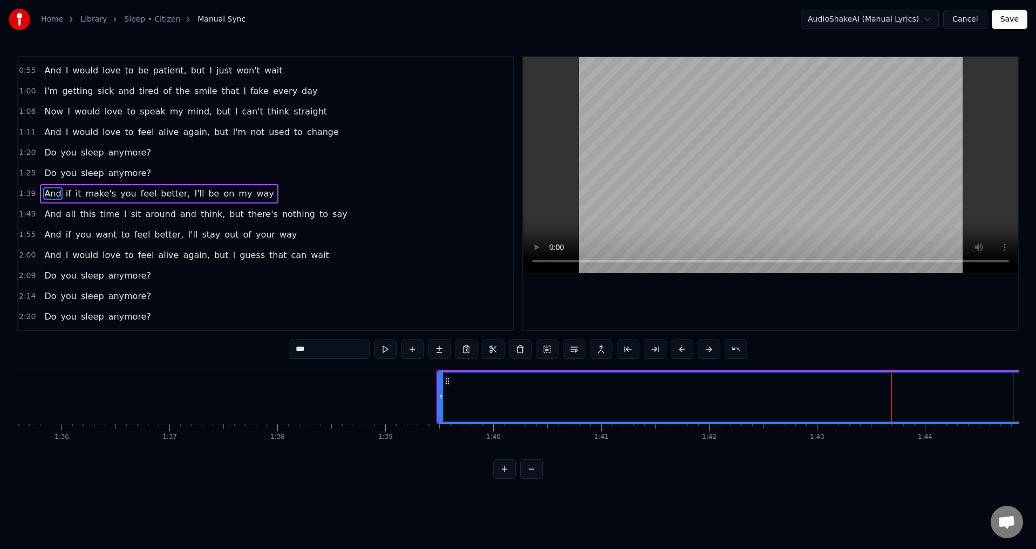
scroll to position [0, 10466]
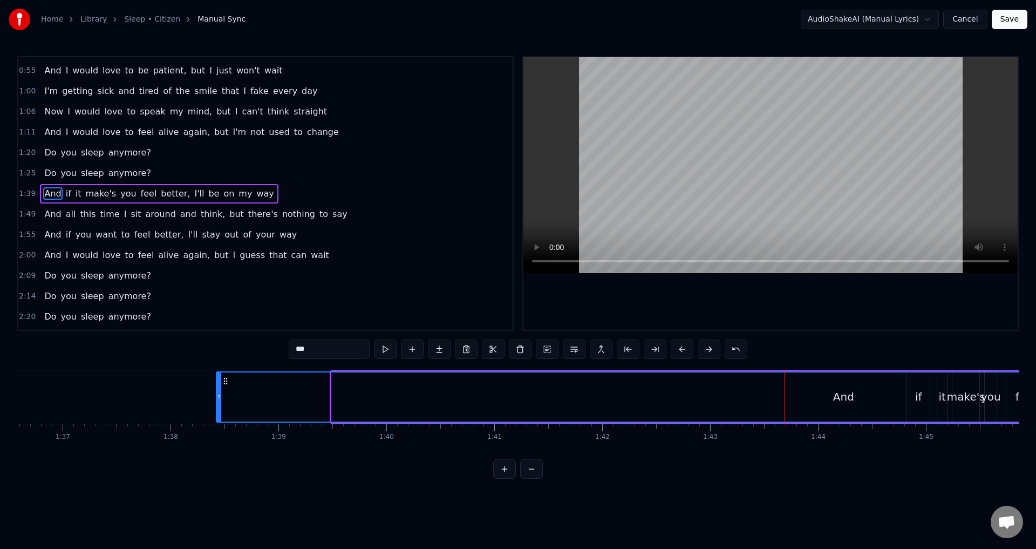
drag, startPoint x: 296, startPoint y: 380, endPoint x: 182, endPoint y: 379, distance: 113.9
click at [221, 379] on icon at bounding box center [225, 381] width 9 height 9
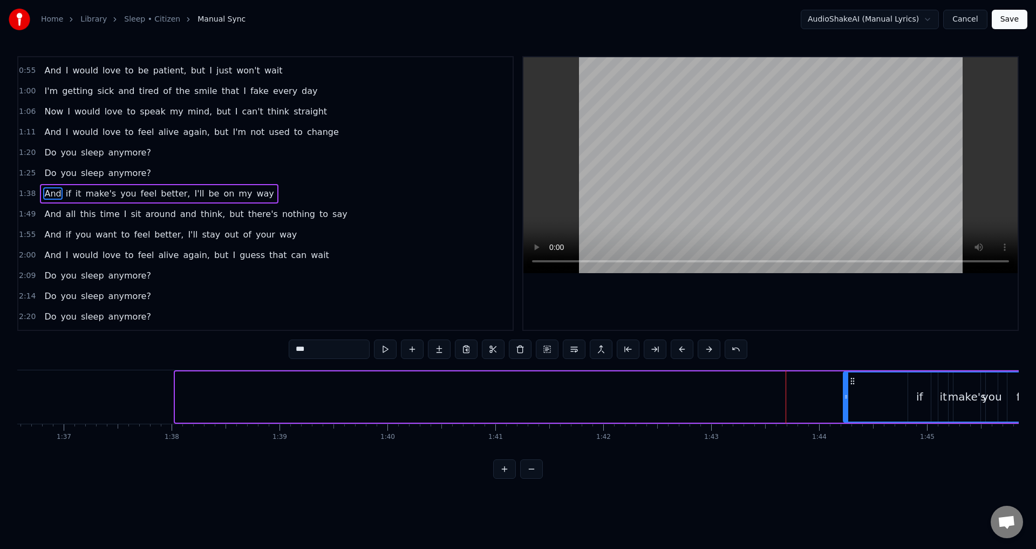
drag, startPoint x: 180, startPoint y: 403, endPoint x: 848, endPoint y: 423, distance: 668.9
click at [848, 423] on div "And if it make's you feel better, I'll be on my way" at bounding box center [827, 396] width 1307 height 53
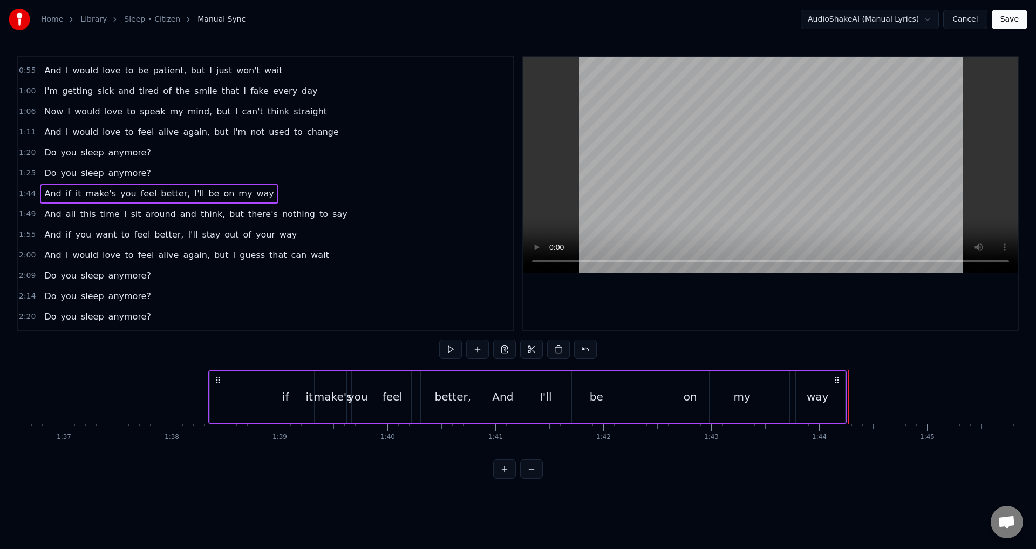
drag, startPoint x: 853, startPoint y: 382, endPoint x: 219, endPoint y: 367, distance: 634.2
click at [219, 367] on div "0:11 We both fell asleep on the floor, then I left you there 0:17 You spent so …" at bounding box center [517, 267] width 1001 height 423
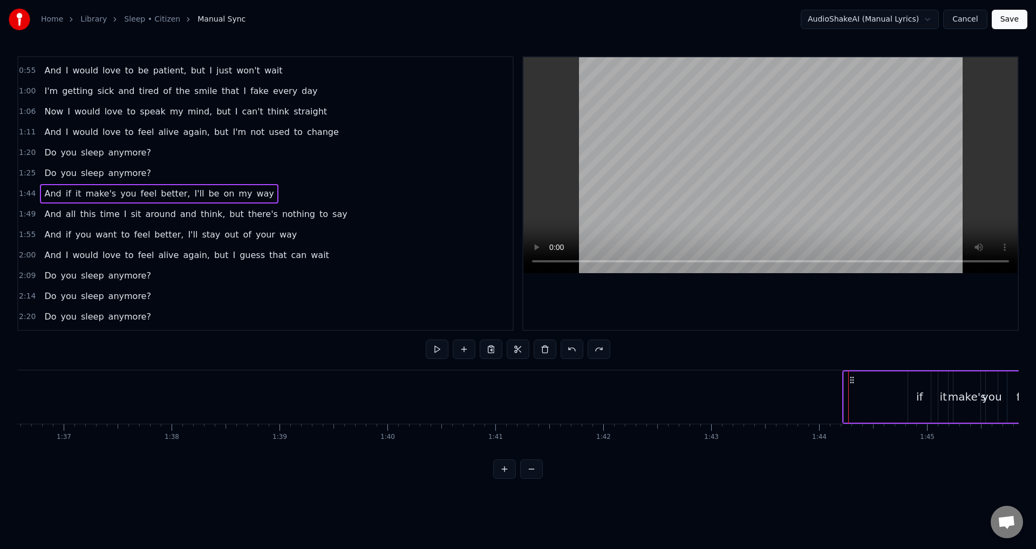
click at [51, 194] on span "And" at bounding box center [52, 193] width 19 height 12
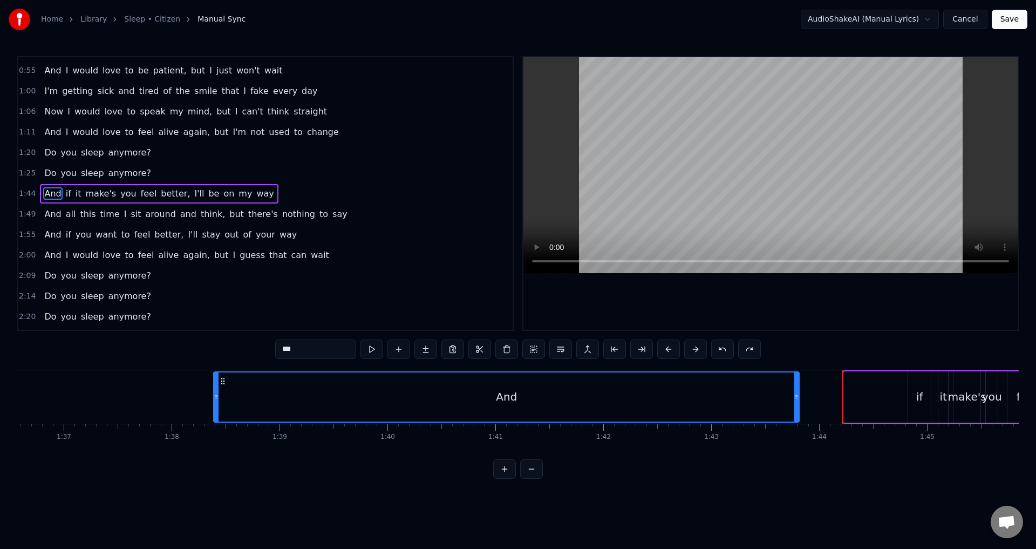
drag, startPoint x: 854, startPoint y: 382, endPoint x: 224, endPoint y: 366, distance: 630.5
click at [224, 366] on div "0:11 We both fell asleep on the floor, then I left you there 0:17 You spent so …" at bounding box center [517, 267] width 1001 height 423
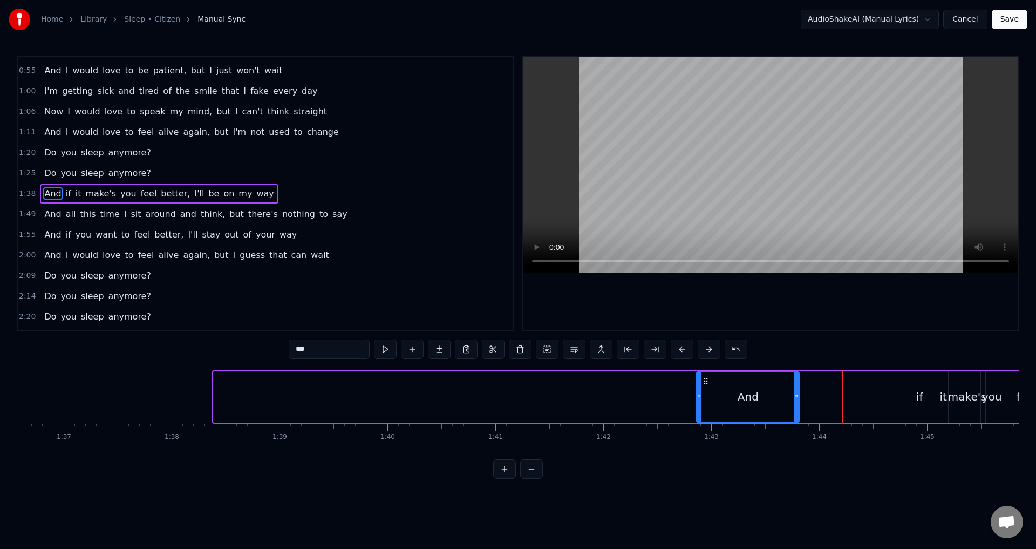
drag, startPoint x: 214, startPoint y: 393, endPoint x: 702, endPoint y: 429, distance: 489.1
click at [702, 429] on div "We both fell asleep on the floor, then I left you there You spent so many days …" at bounding box center [517, 410] width 1001 height 81
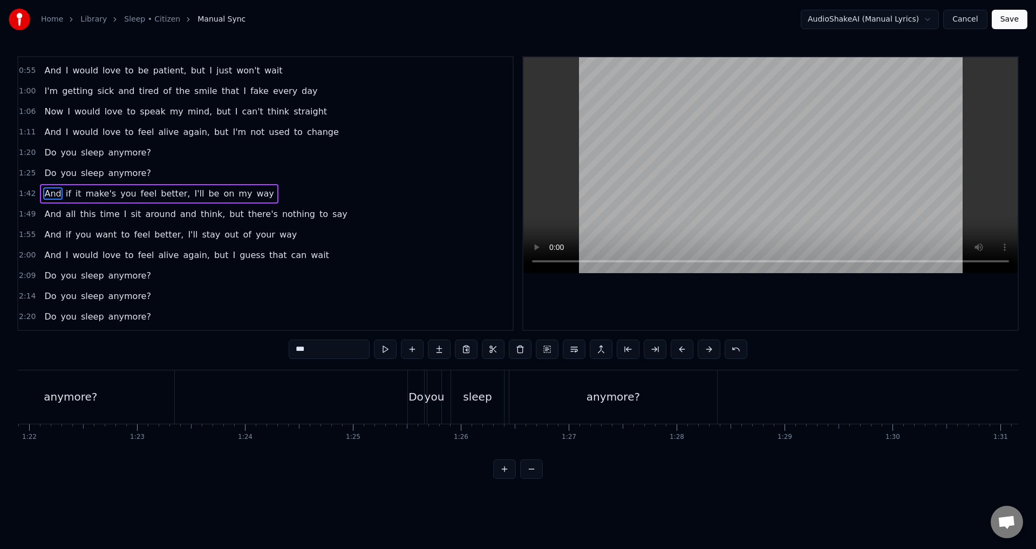
scroll to position [0, 8549]
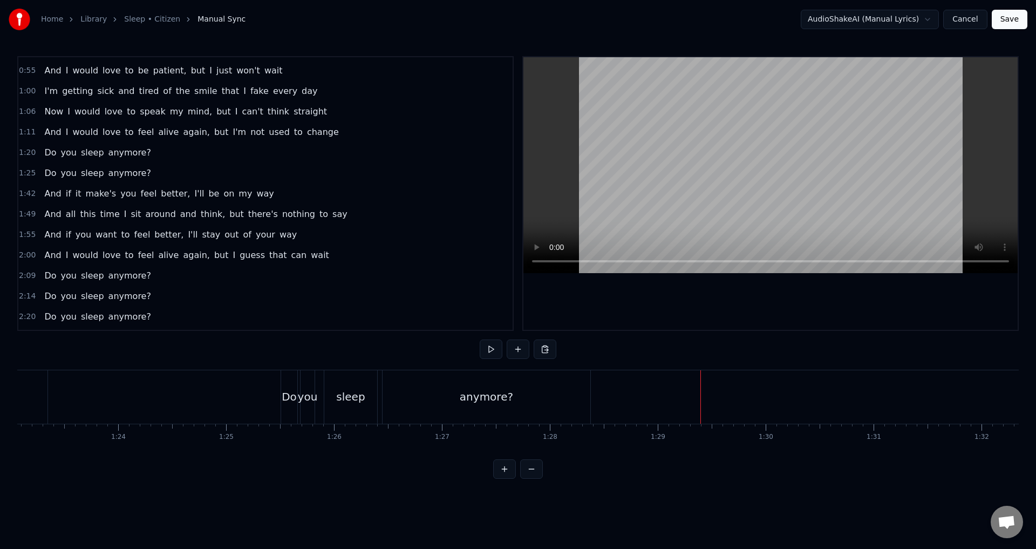
scroll to position [0, 8942]
click at [510, 393] on div "anymore?" at bounding box center [508, 397] width 53 height 16
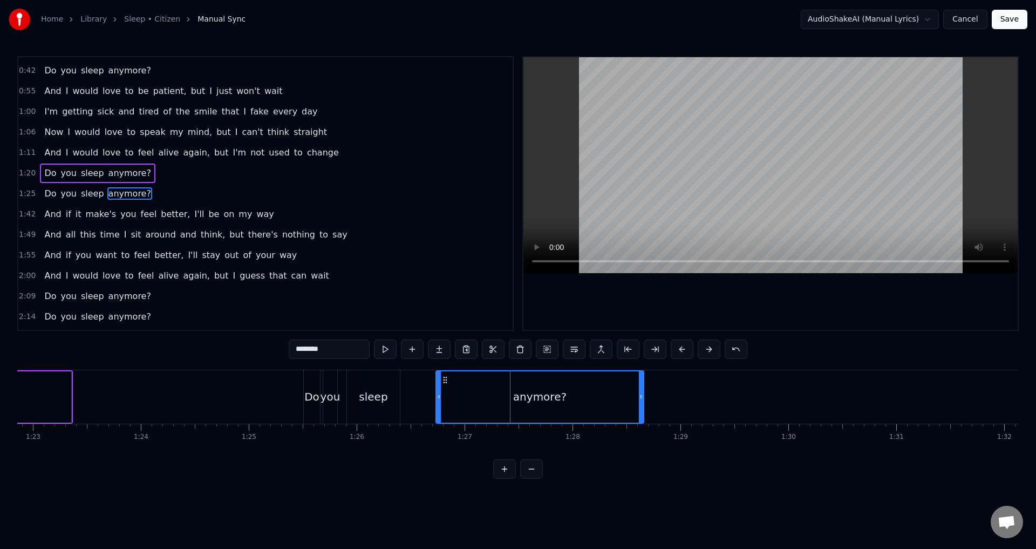
drag, startPoint x: 414, startPoint y: 382, endPoint x: 445, endPoint y: 381, distance: 30.8
click at [445, 381] on icon at bounding box center [445, 380] width 9 height 9
click at [381, 386] on div "sleep" at bounding box center [373, 396] width 53 height 53
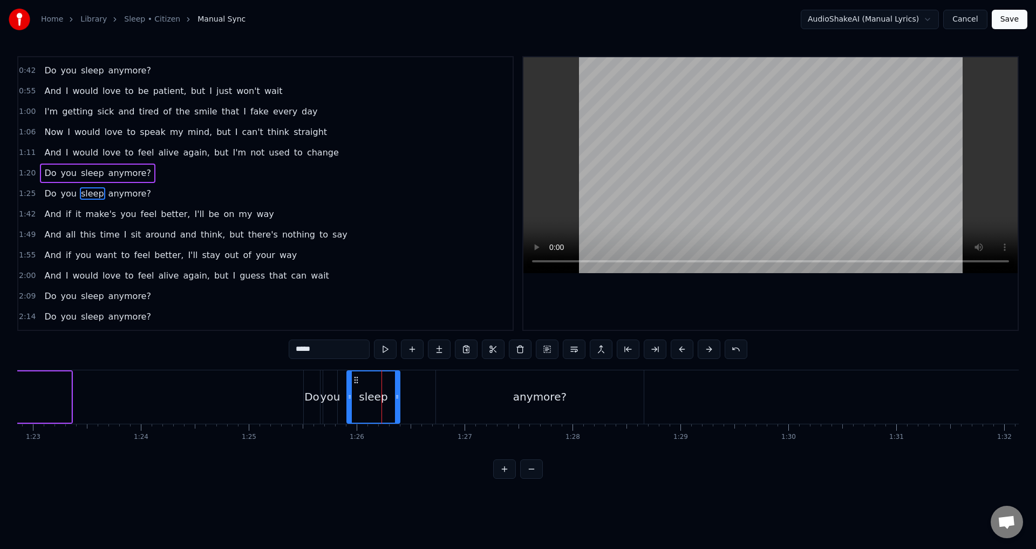
click at [354, 378] on icon at bounding box center [356, 380] width 9 height 9
drag, startPoint x: 358, startPoint y: 378, endPoint x: 408, endPoint y: 386, distance: 50.3
click at [408, 386] on div "sleep" at bounding box center [425, 396] width 52 height 51
click at [335, 384] on div "you" at bounding box center [330, 396] width 14 height 53
drag, startPoint x: 330, startPoint y: 376, endPoint x: 373, endPoint y: 386, distance: 44.9
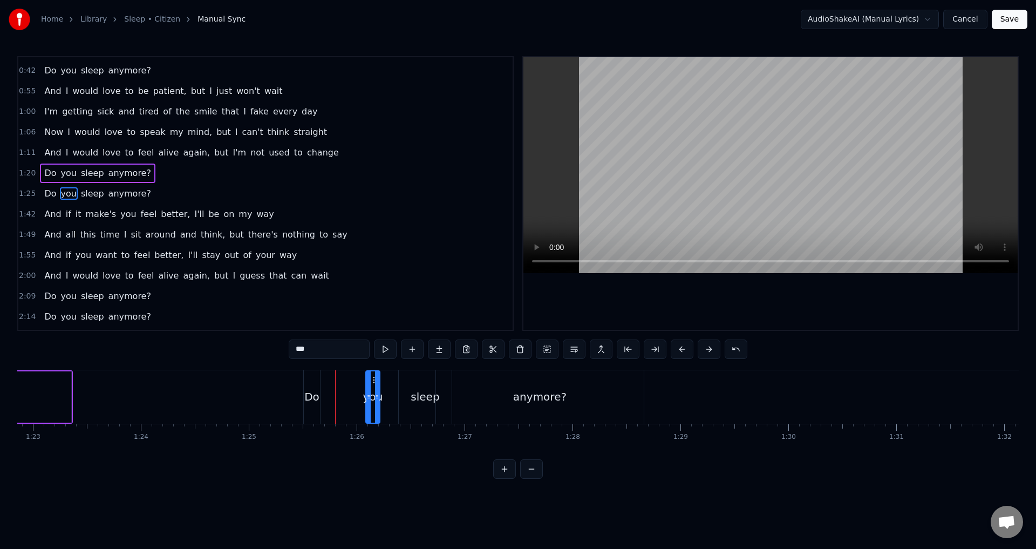
click at [373, 386] on div "you" at bounding box center [372, 396] width 13 height 51
click at [315, 376] on div "Do" at bounding box center [312, 396] width 16 height 53
type input "**"
drag, startPoint x: 313, startPoint y: 376, endPoint x: 345, endPoint y: 380, distance: 32.7
click at [345, 380] on icon at bounding box center [342, 380] width 9 height 9
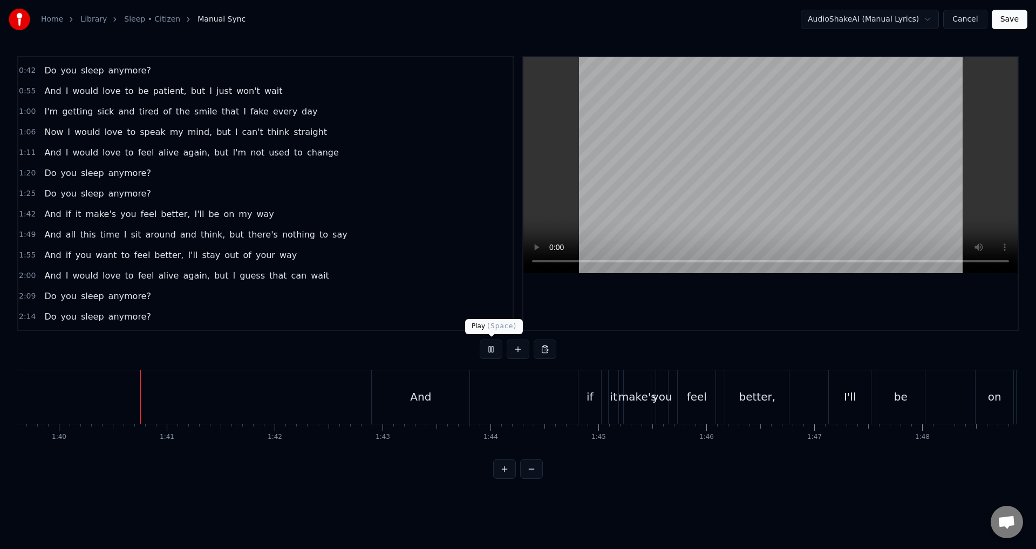
scroll to position [0, 10764]
click at [493, 348] on button at bounding box center [491, 348] width 23 height 19
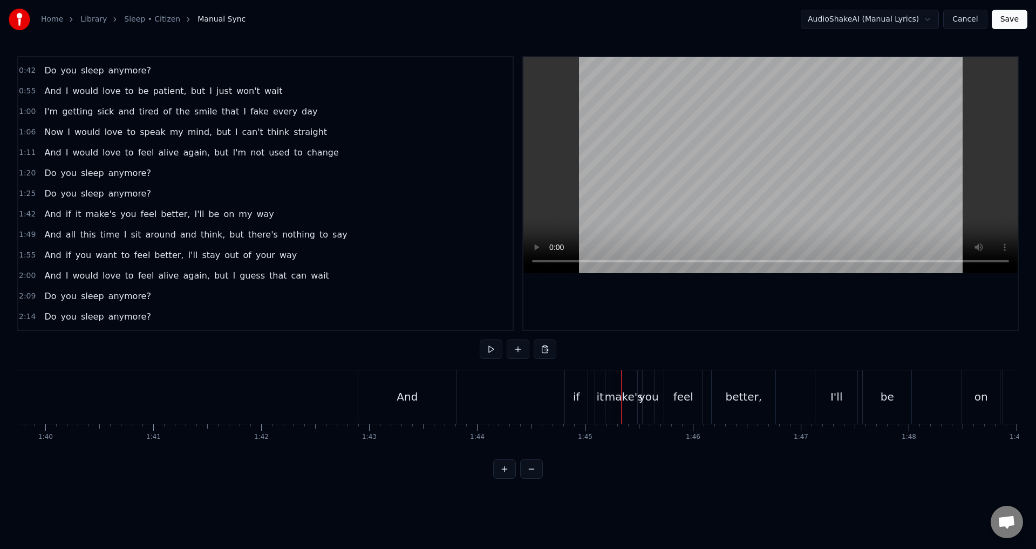
click at [436, 407] on div "And" at bounding box center [407, 396] width 98 height 53
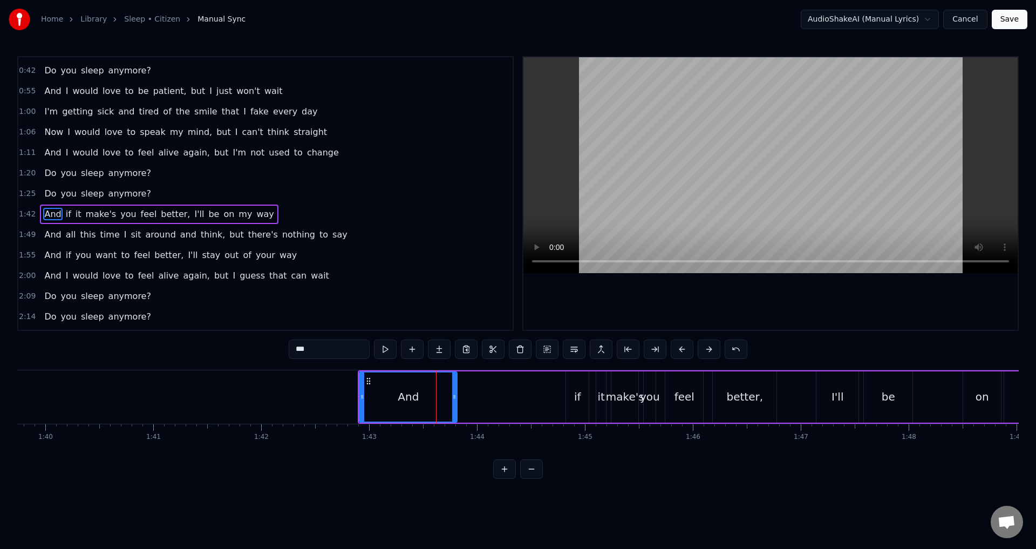
scroll to position [120, 0]
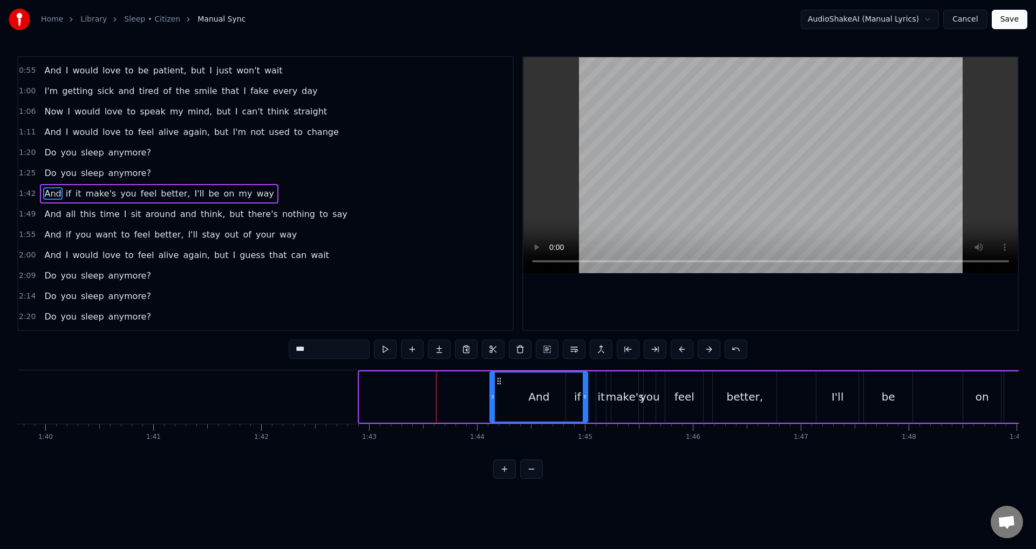
drag, startPoint x: 369, startPoint y: 384, endPoint x: 500, endPoint y: 395, distance: 131.1
click at [500, 395] on div "And" at bounding box center [538, 396] width 97 height 49
drag, startPoint x: 584, startPoint y: 396, endPoint x: 537, endPoint y: 398, distance: 47.5
click at [537, 398] on icon at bounding box center [537, 396] width 4 height 9
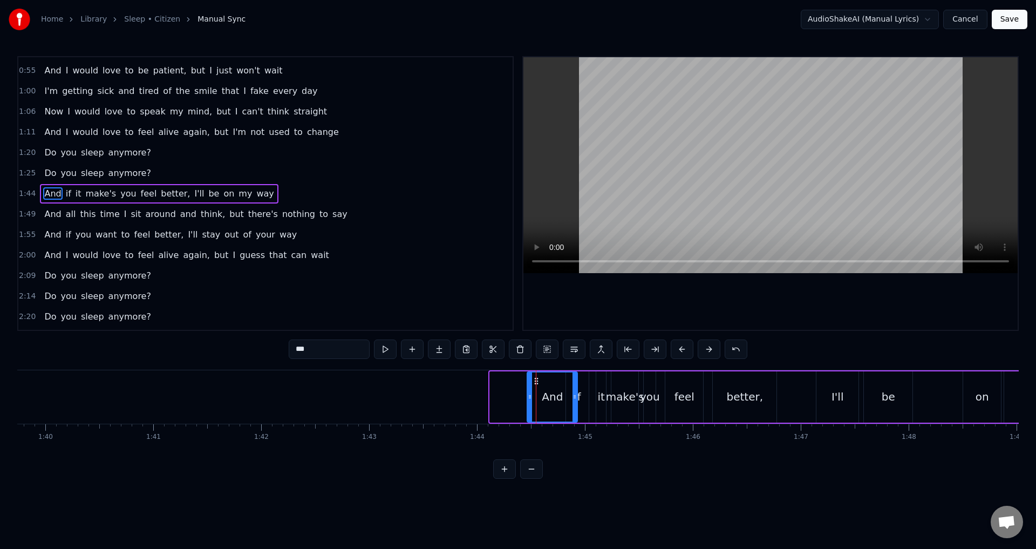
drag, startPoint x: 498, startPoint y: 380, endPoint x: 535, endPoint y: 380, distance: 37.2
click at [535, 380] on icon at bounding box center [536, 381] width 9 height 9
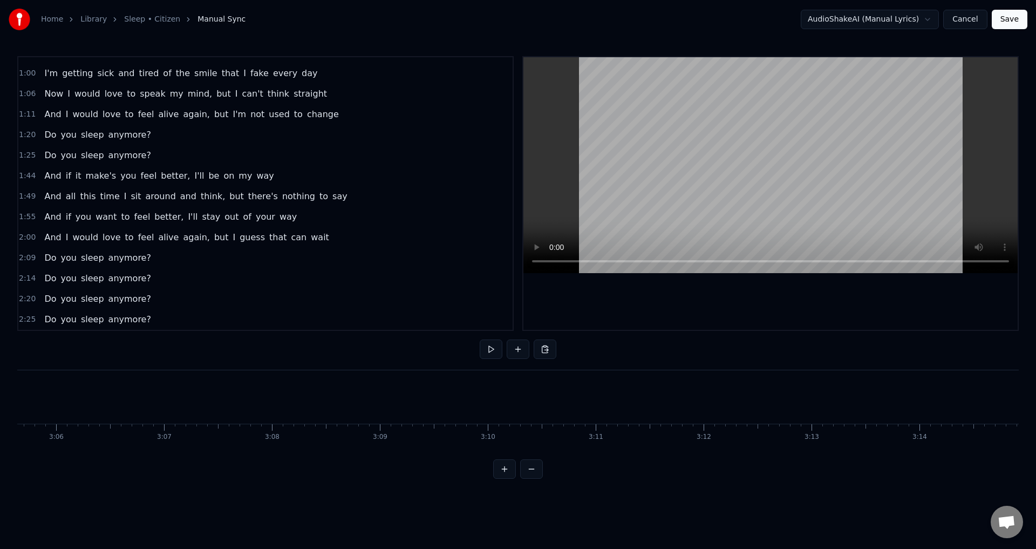
scroll to position [0, 20043]
click at [1011, 22] on button "Save" at bounding box center [1010, 19] width 36 height 19
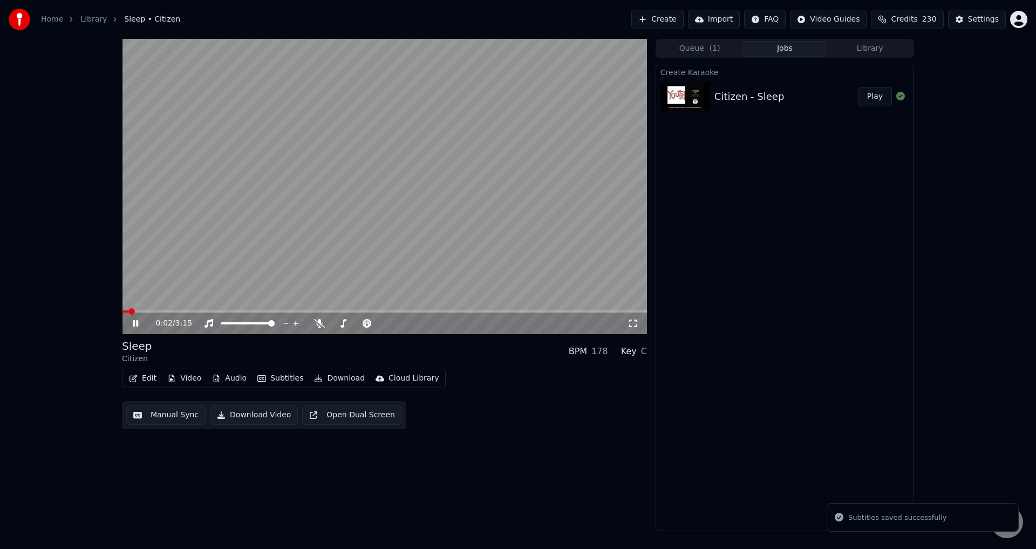
click at [175, 311] on span at bounding box center [384, 311] width 525 height 2
click at [207, 312] on span at bounding box center [384, 311] width 525 height 2
click at [331, 320] on span at bounding box center [334, 323] width 6 height 6
click at [134, 323] on icon at bounding box center [135, 323] width 5 height 6
click at [241, 416] on button "Download Video" at bounding box center [254, 414] width 88 height 19
